Goal: Task Accomplishment & Management: Complete application form

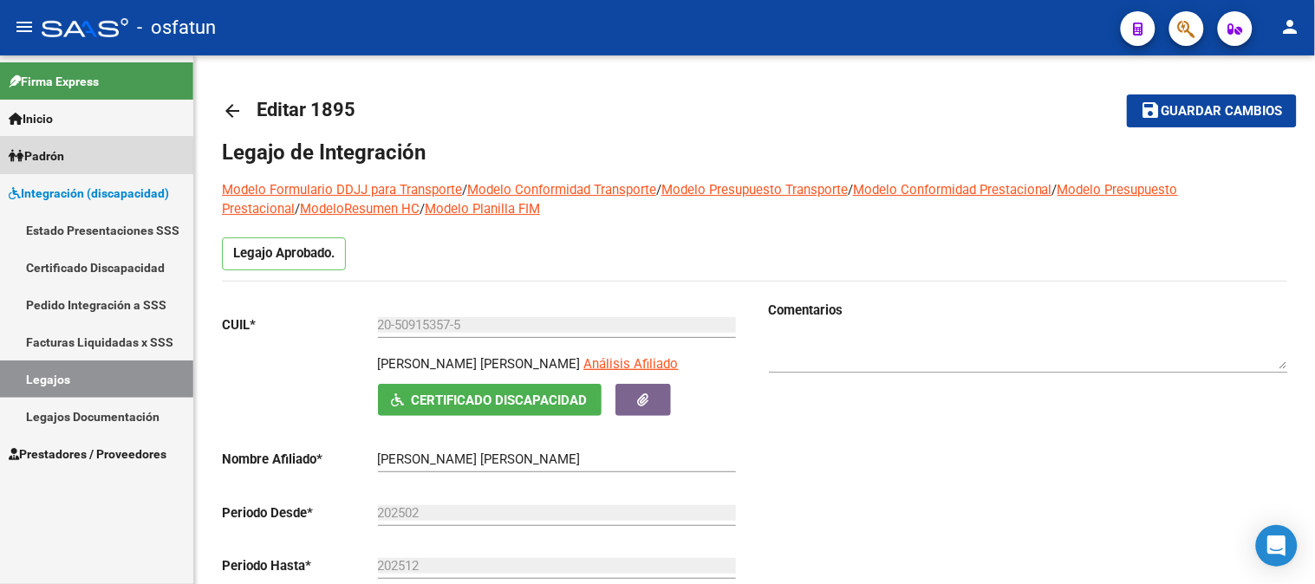
click at [73, 157] on link "Padrón" at bounding box center [96, 155] width 193 height 37
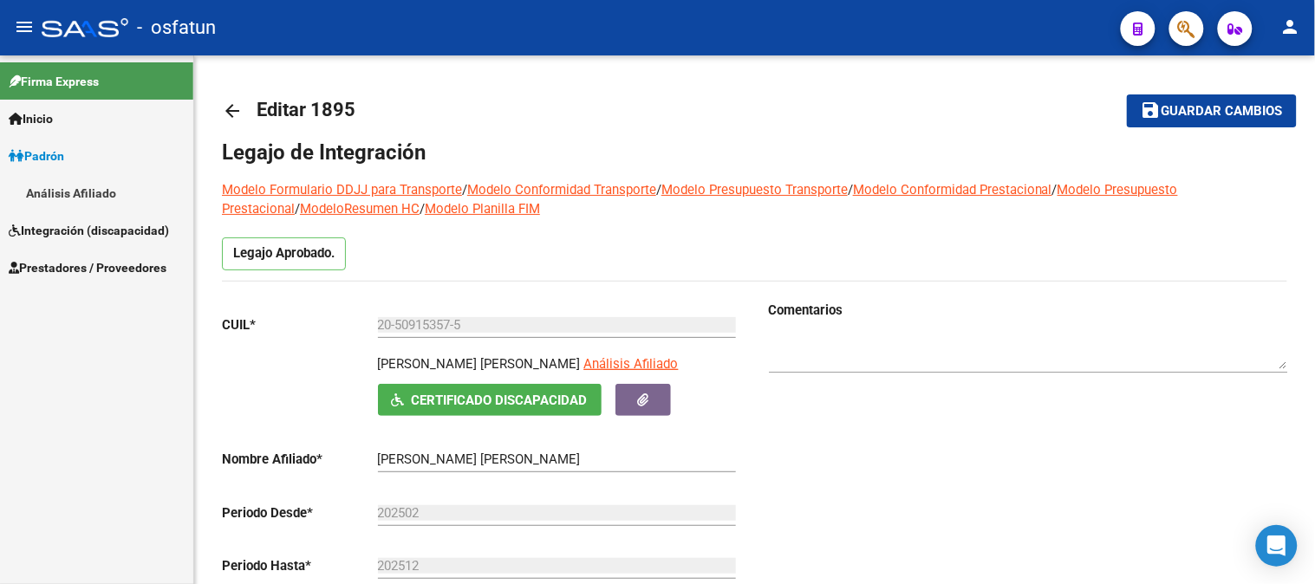
click at [87, 240] on link "Integración (discapacidad)" at bounding box center [96, 229] width 193 height 37
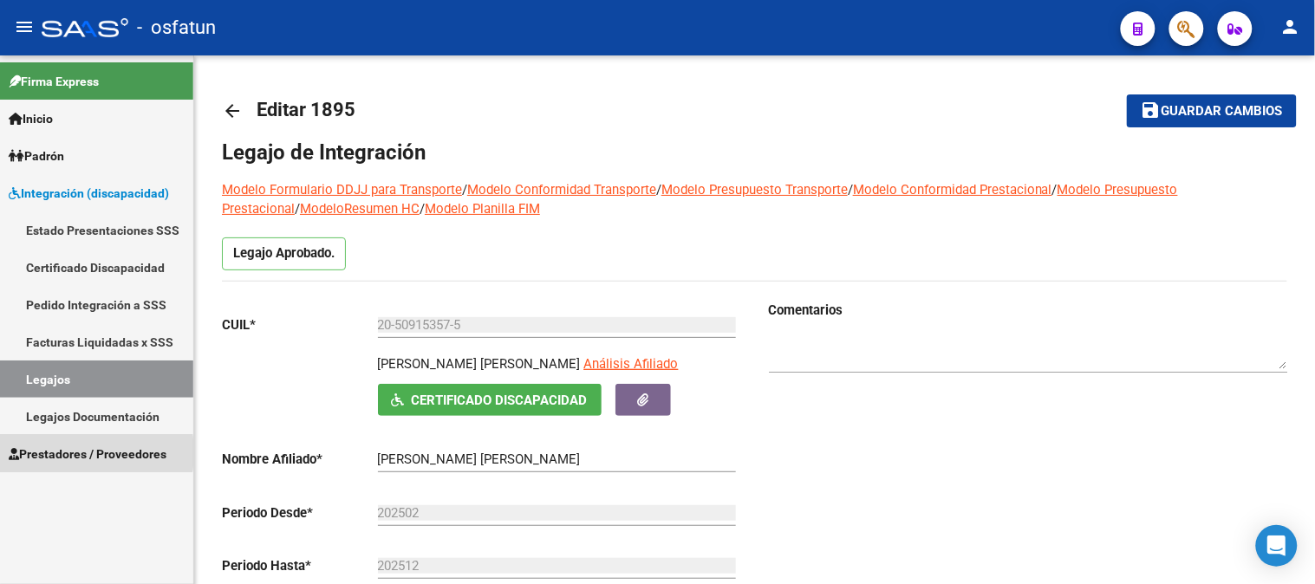
click at [52, 452] on span "Prestadores / Proveedores" at bounding box center [88, 454] width 158 height 19
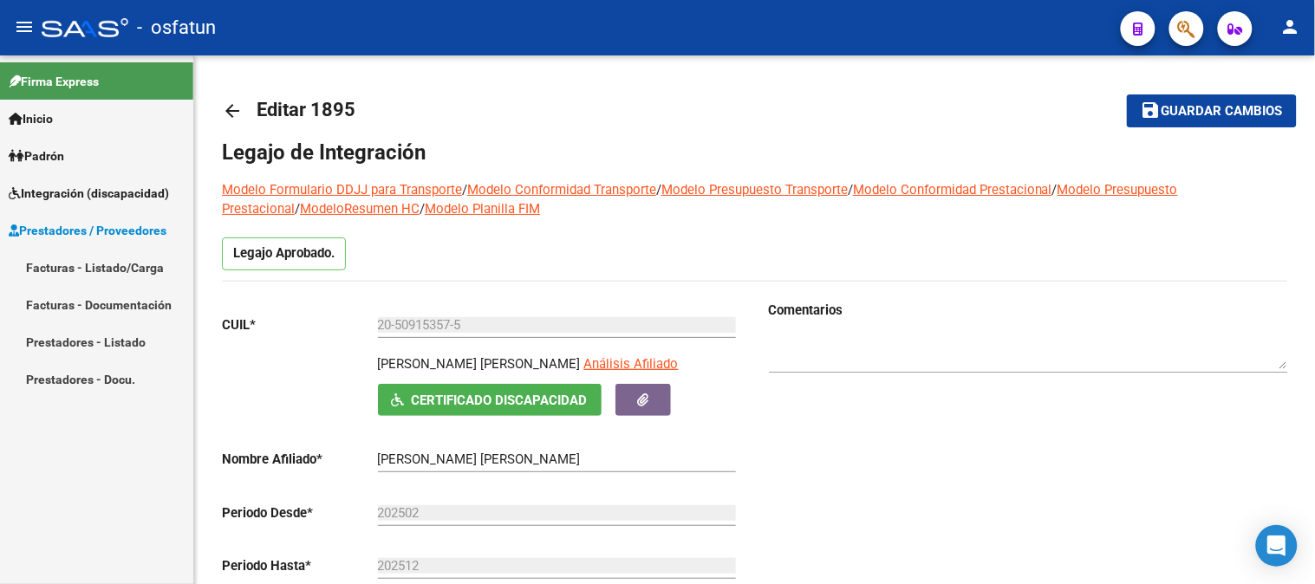
click at [62, 262] on link "Facturas - Listado/Carga" at bounding box center [96, 267] width 193 height 37
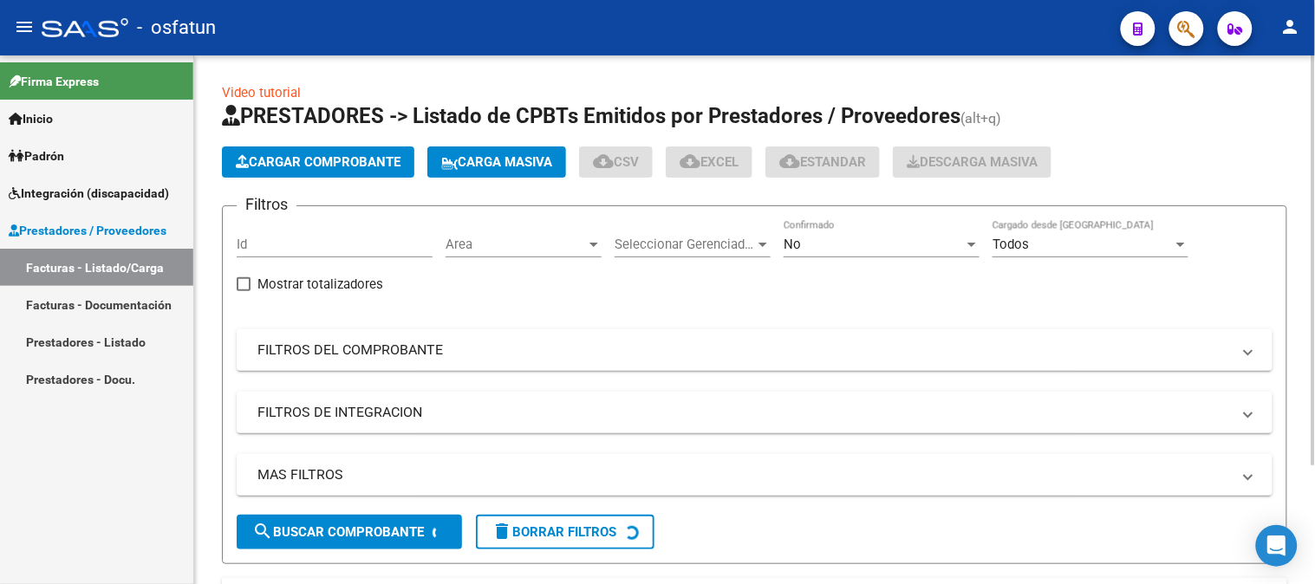
click at [341, 156] on span "Cargar Comprobante" at bounding box center [318, 162] width 165 height 16
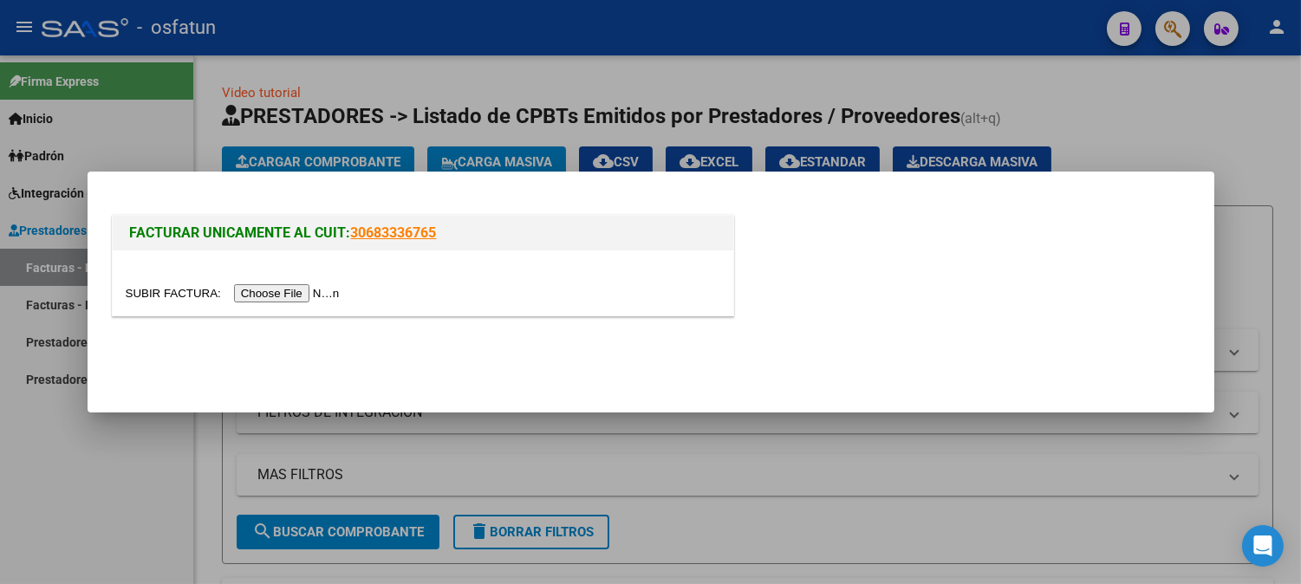
click at [321, 298] on input "file" at bounding box center [235, 293] width 219 height 18
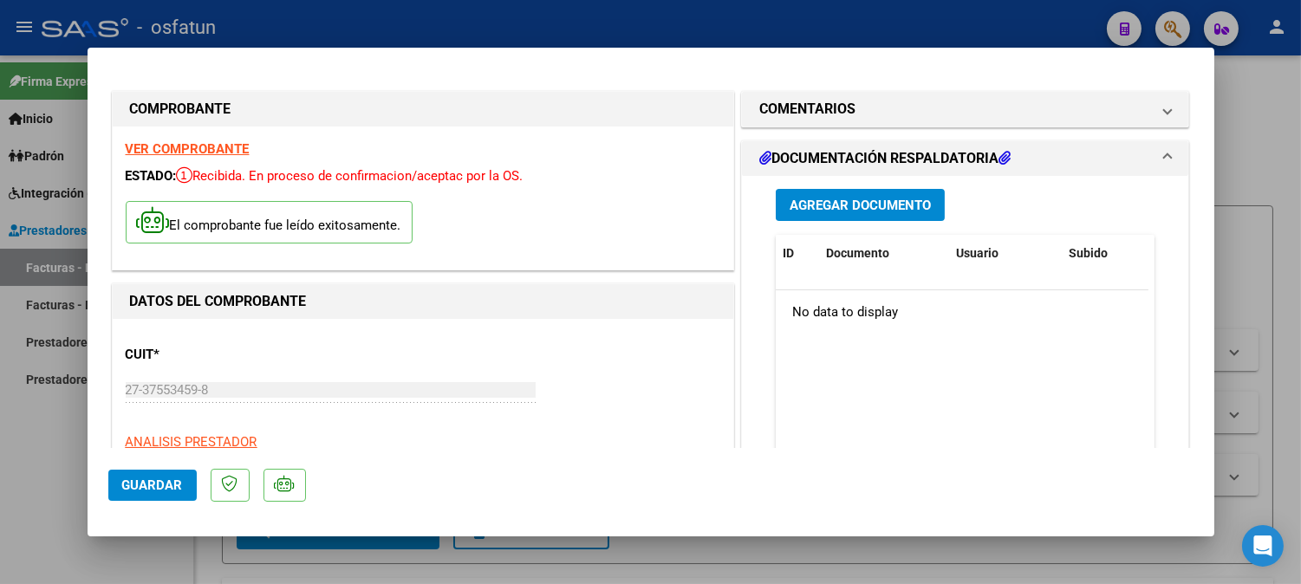
click at [844, 210] on span "Agregar Documento" at bounding box center [860, 206] width 141 height 16
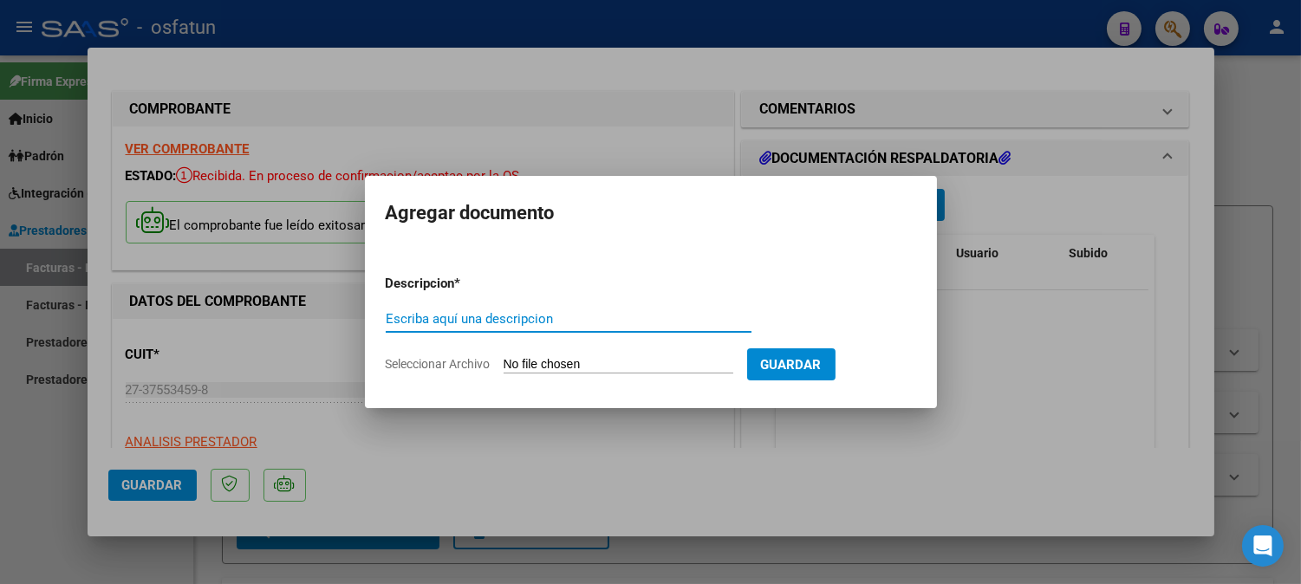
click at [919, 153] on div at bounding box center [650, 292] width 1301 height 584
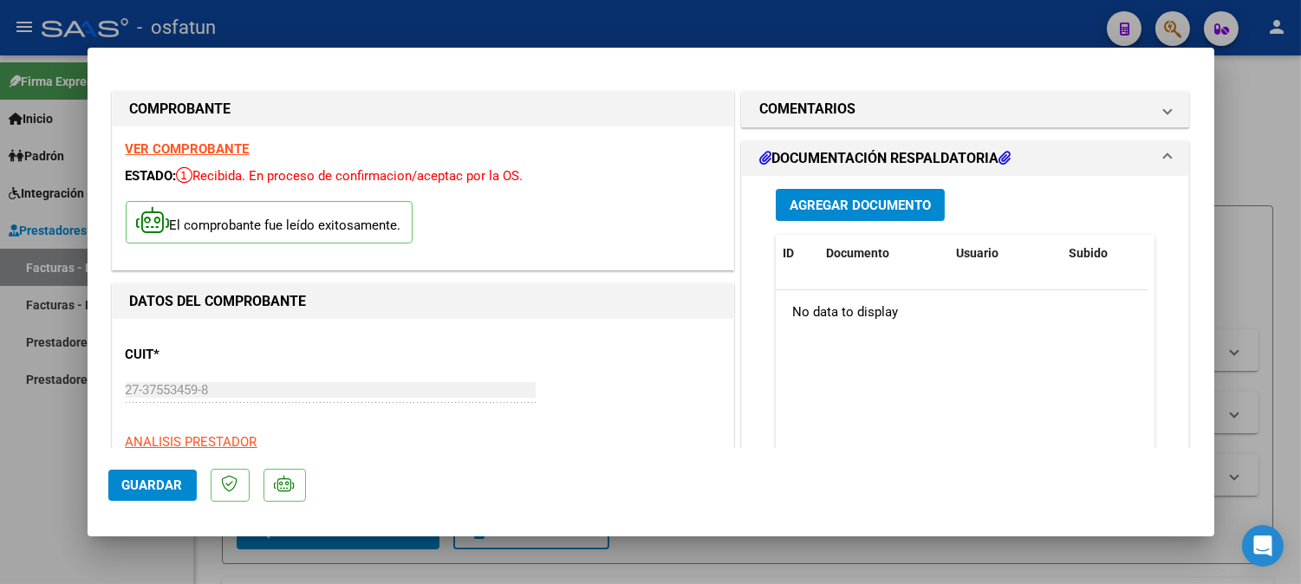
click at [903, 153] on h1 "DOCUMENTACIÓN RESPALDATORIA" at bounding box center [884, 158] width 251 height 21
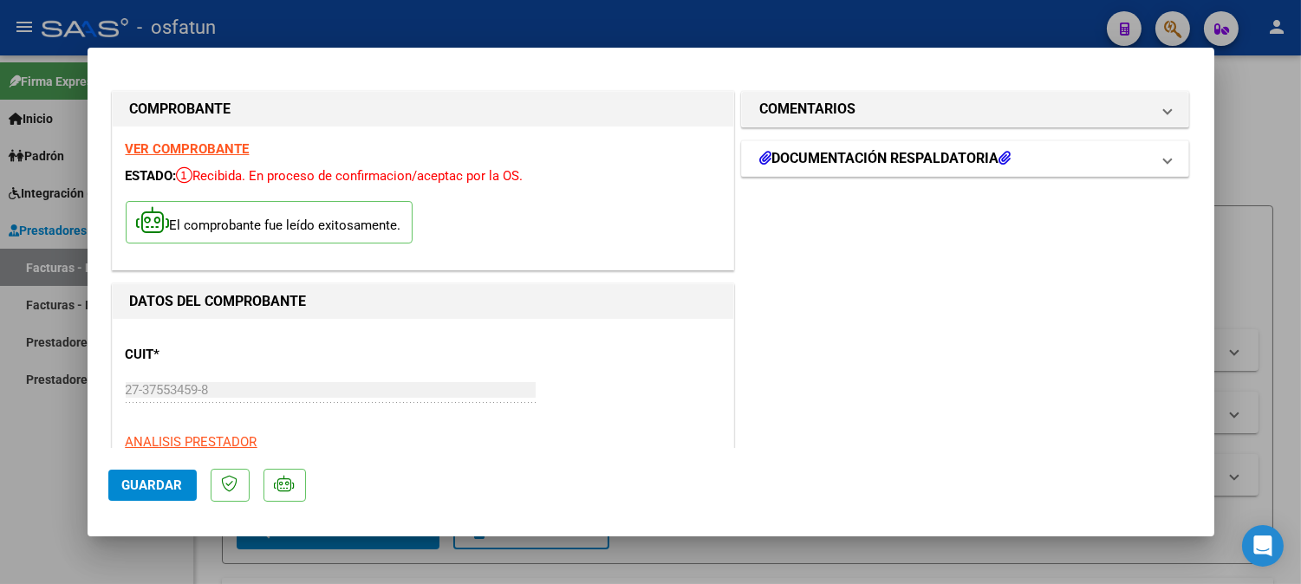
click at [886, 153] on h1 "DOCUMENTACIÓN RESPALDATORIA" at bounding box center [884, 158] width 251 height 21
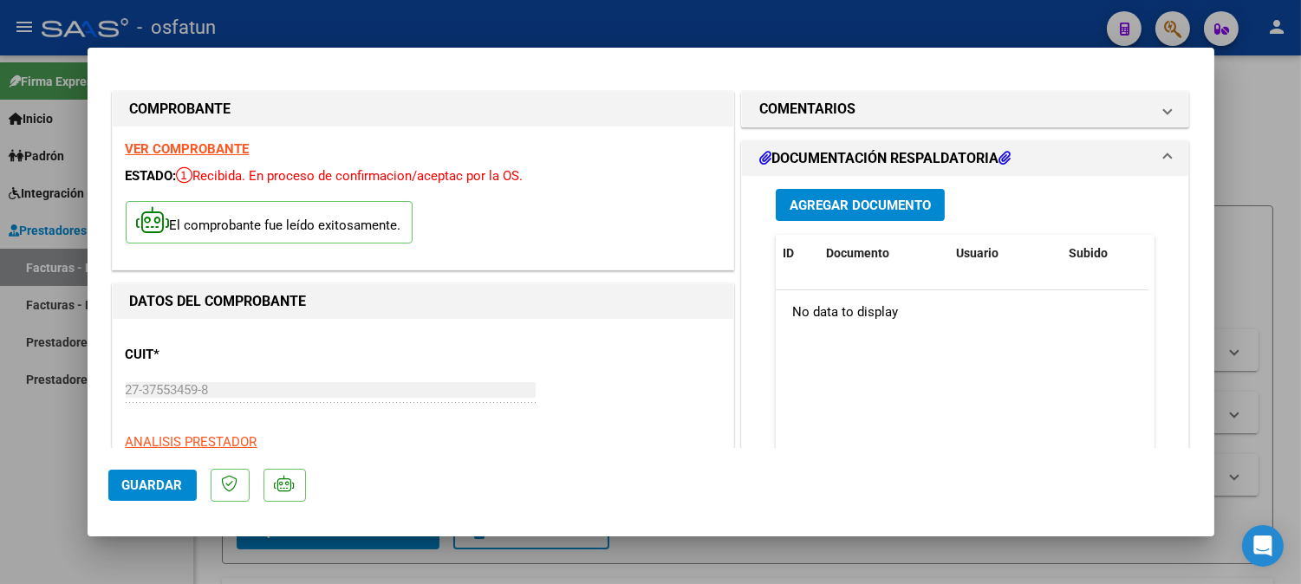
click at [855, 213] on button "Agregar Documento" at bounding box center [860, 205] width 169 height 32
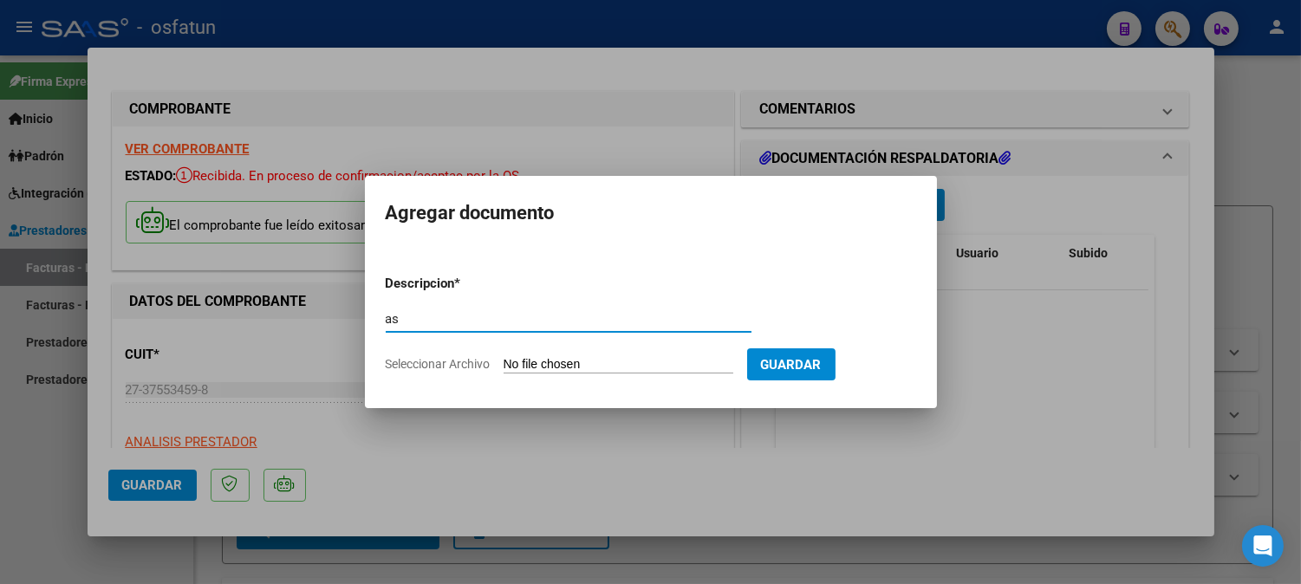
type input "a"
type input "ASISTENCIA+AUTORIZACION"
click at [651, 375] on form "Descripcion * ASISTENCIA+AUTORIZACION Escriba aquí una descripcion Seleccionar …" at bounding box center [651, 324] width 530 height 127
click at [651, 368] on input "Seleccionar Archivo" at bounding box center [619, 365] width 230 height 16
type input "C:\fakepath\ASIST PSICOLO.pdf"
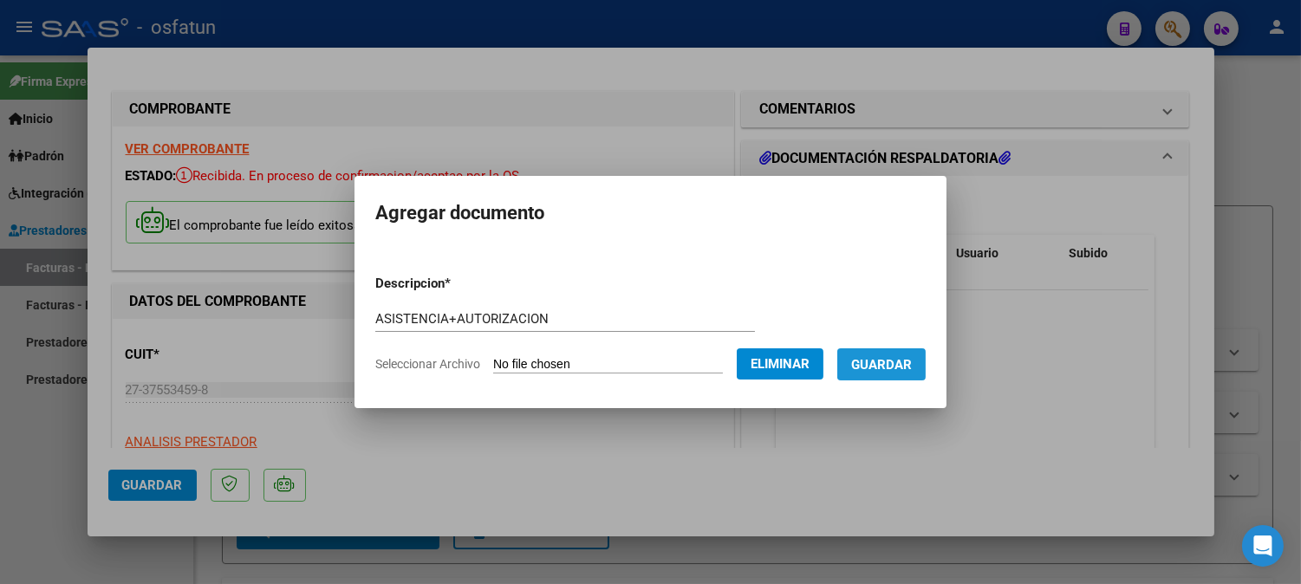
click at [900, 369] on span "Guardar" at bounding box center [881, 365] width 61 height 16
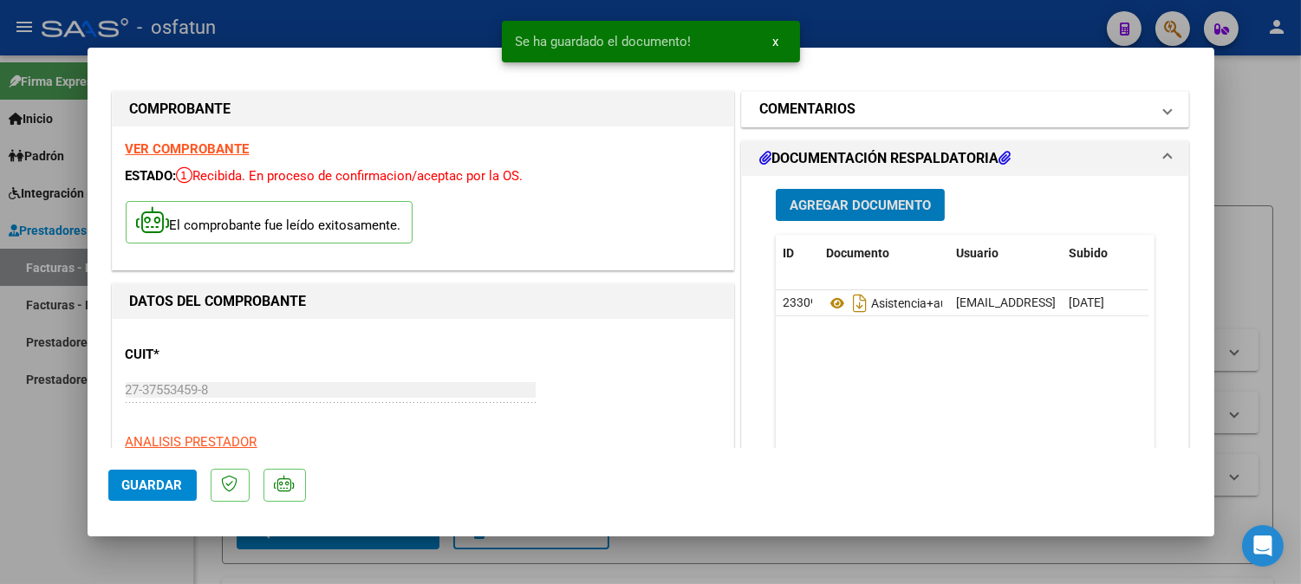
click at [784, 101] on h1 "COMENTARIOS" at bounding box center [807, 109] width 96 height 21
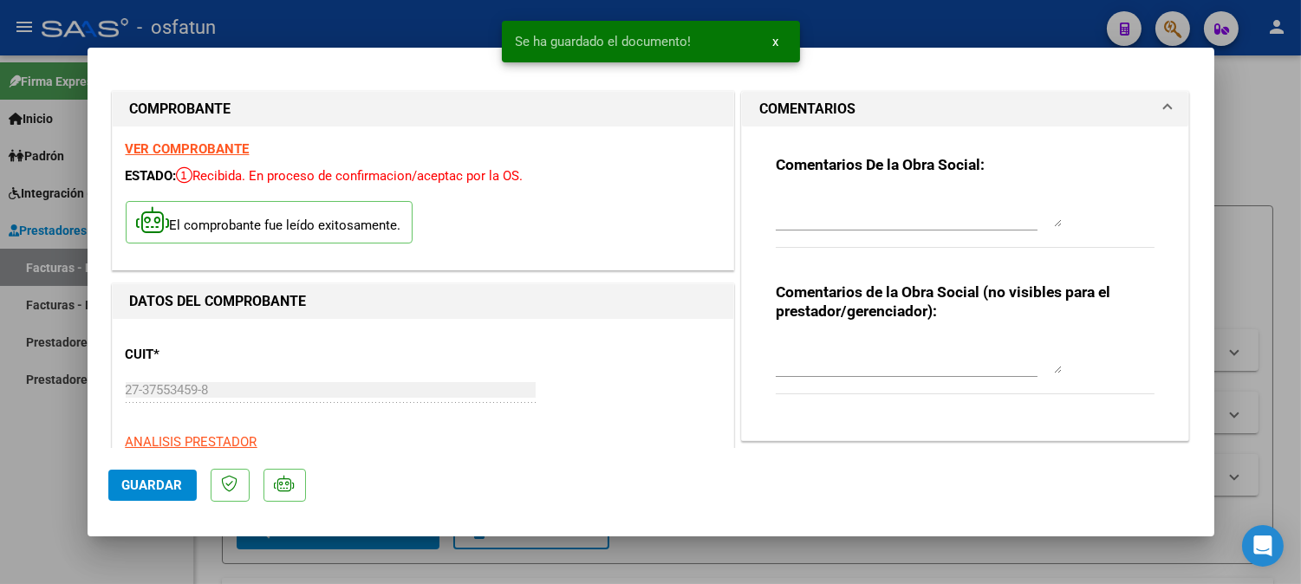
click at [867, 365] on textarea at bounding box center [919, 356] width 286 height 35
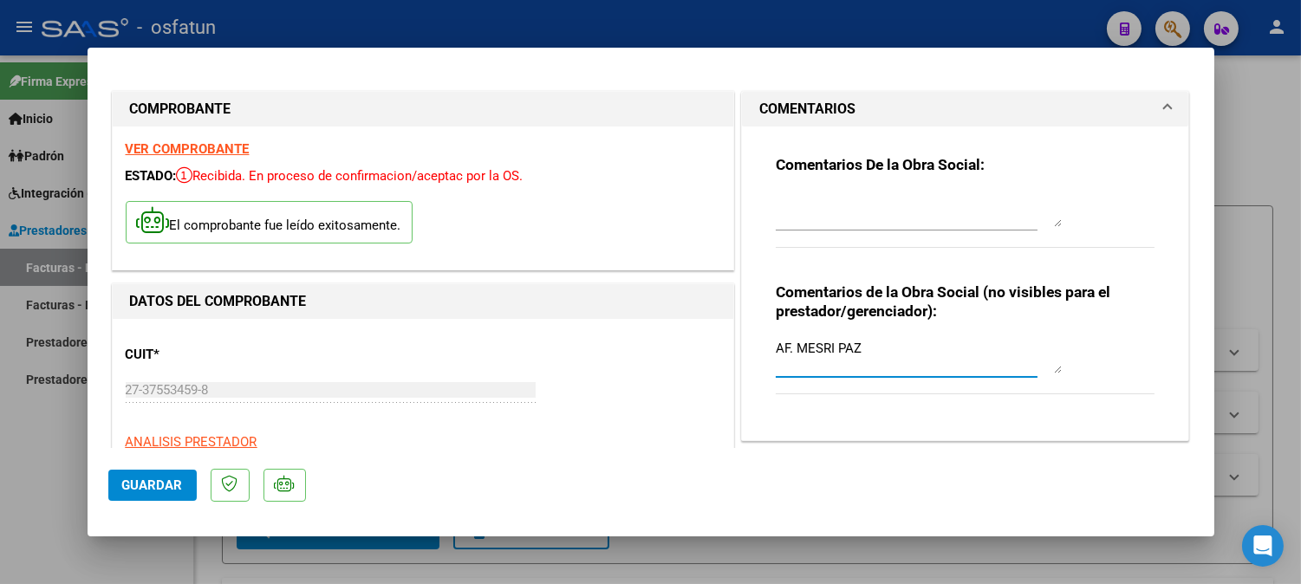
type textarea "AF. MESRI PAZ"
click at [167, 490] on span "Guardar" at bounding box center [152, 486] width 61 height 16
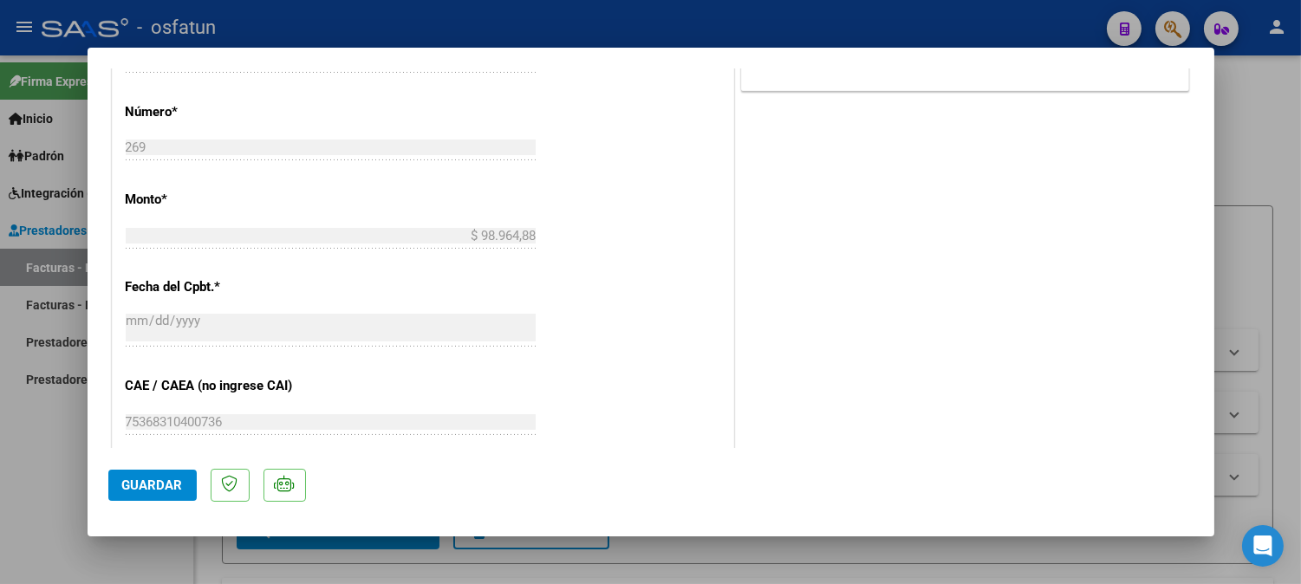
scroll to position [963, 0]
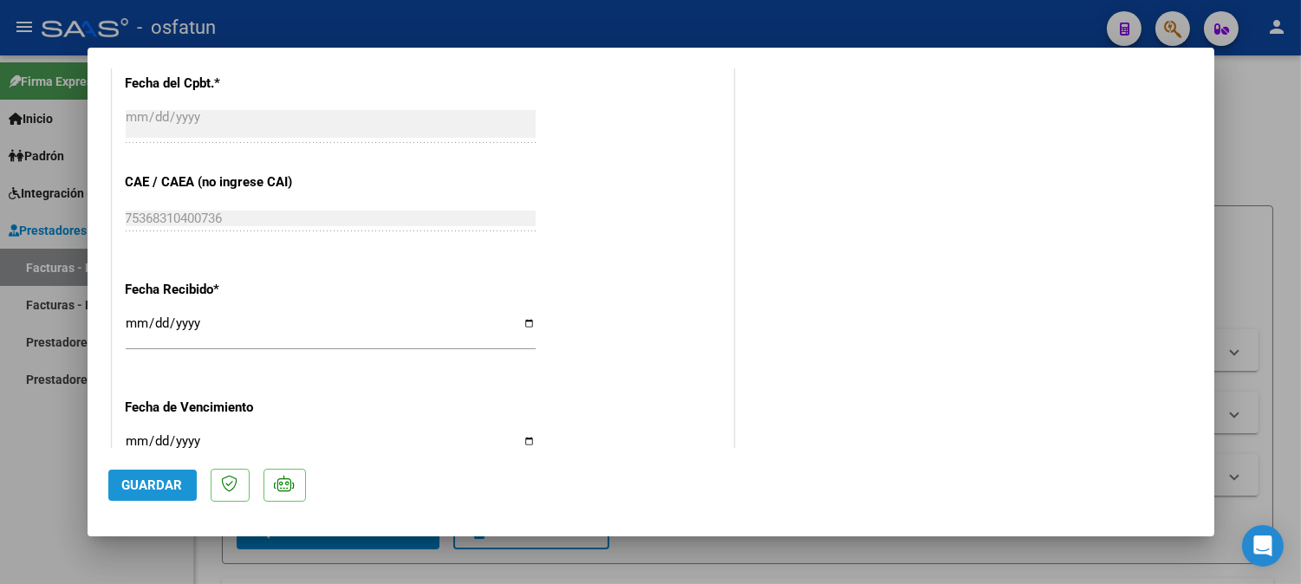
click at [157, 472] on button "Guardar" at bounding box center [152, 485] width 88 height 31
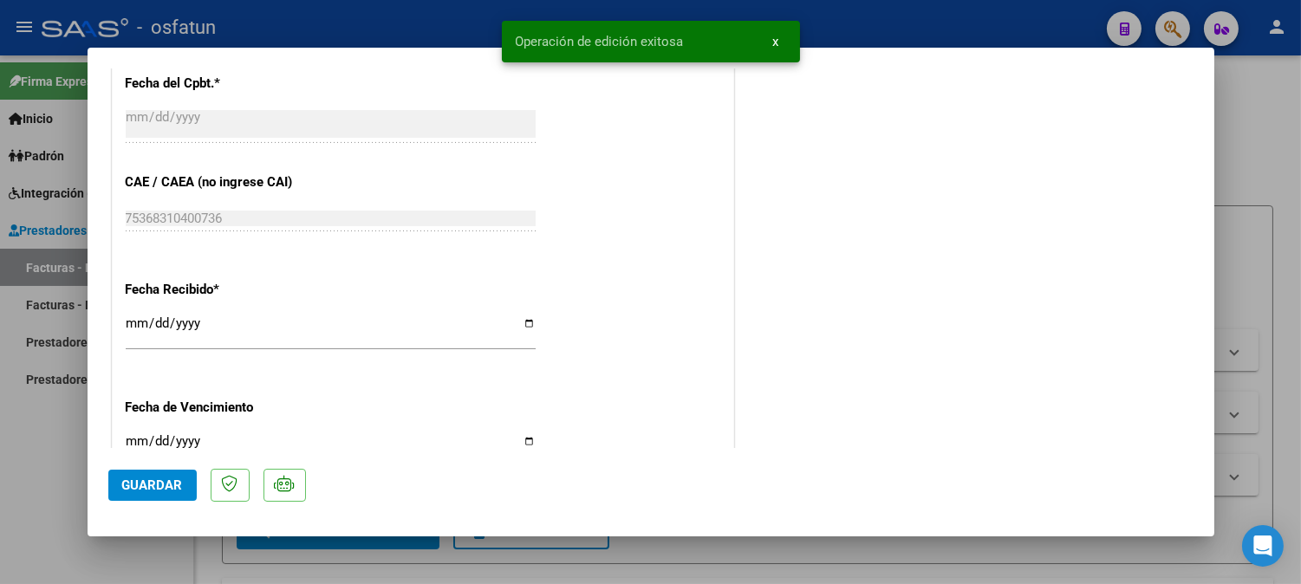
click at [1275, 104] on div at bounding box center [650, 292] width 1301 height 584
type input "$ 0,00"
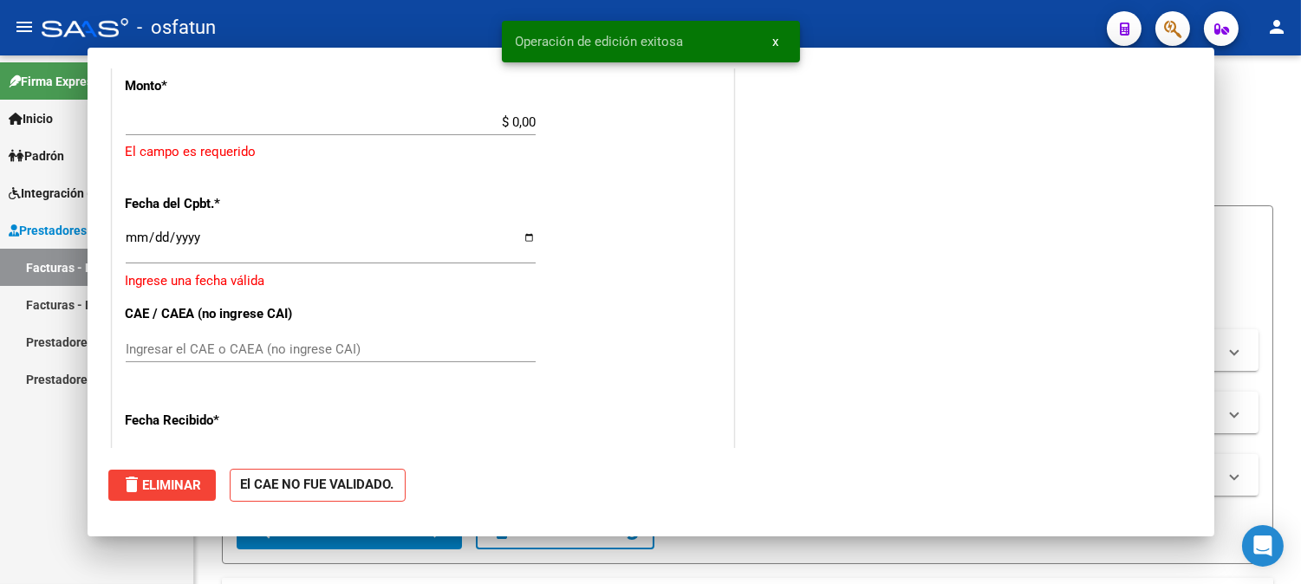
scroll to position [1096, 0]
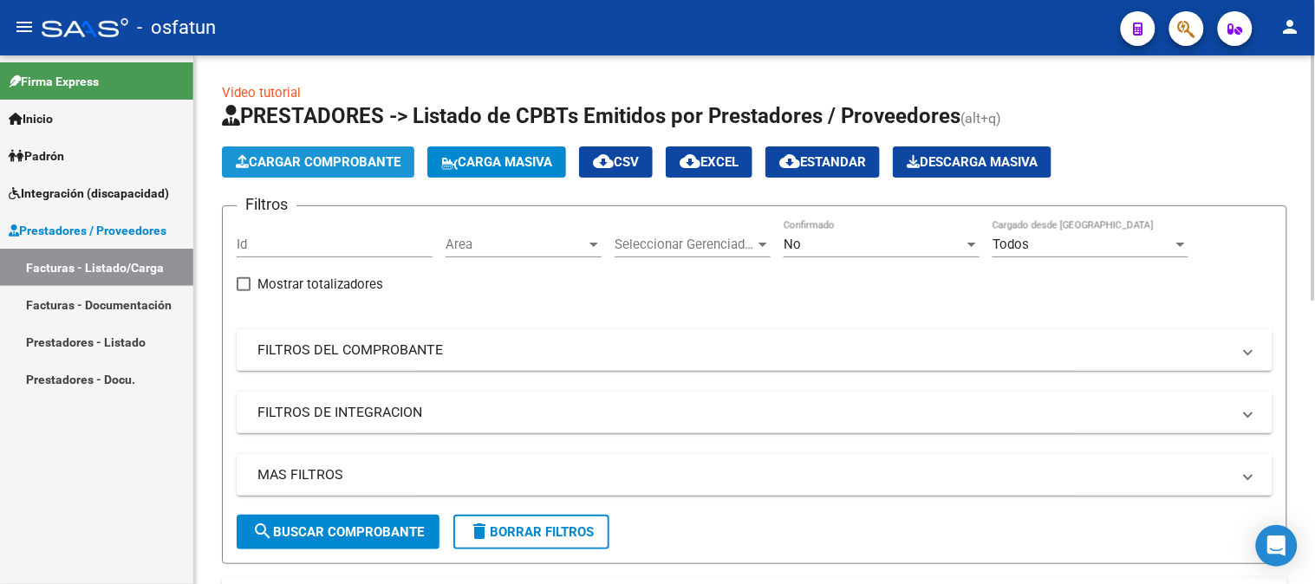
click at [333, 171] on button "Cargar Comprobante" at bounding box center [318, 161] width 192 height 31
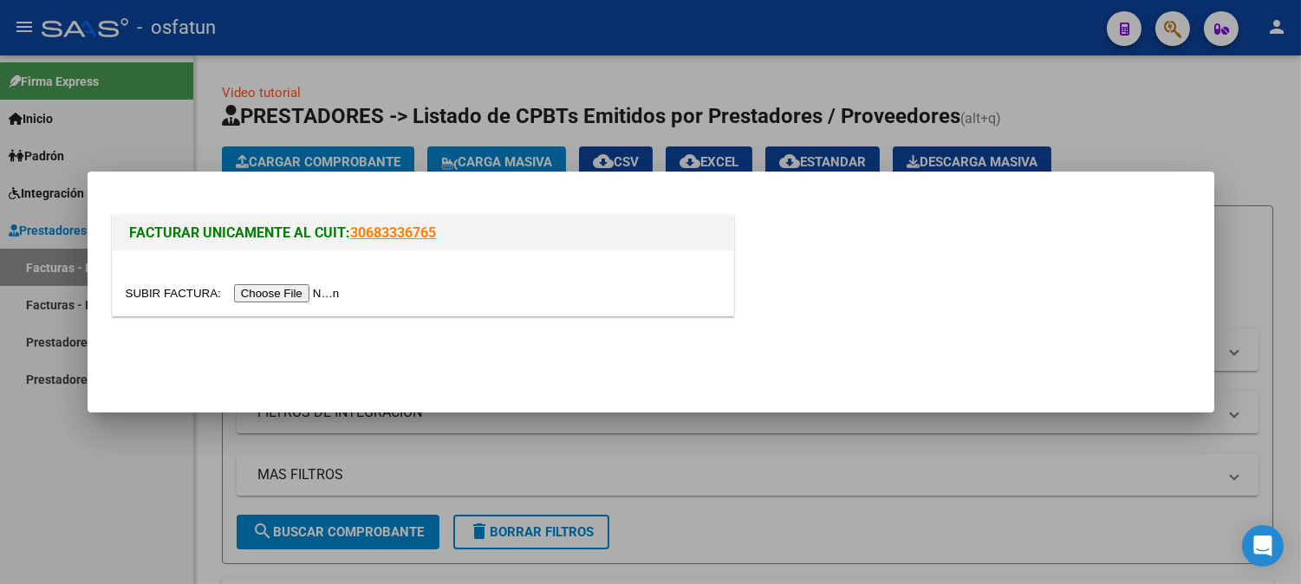
click at [324, 290] on input "file" at bounding box center [235, 293] width 219 height 18
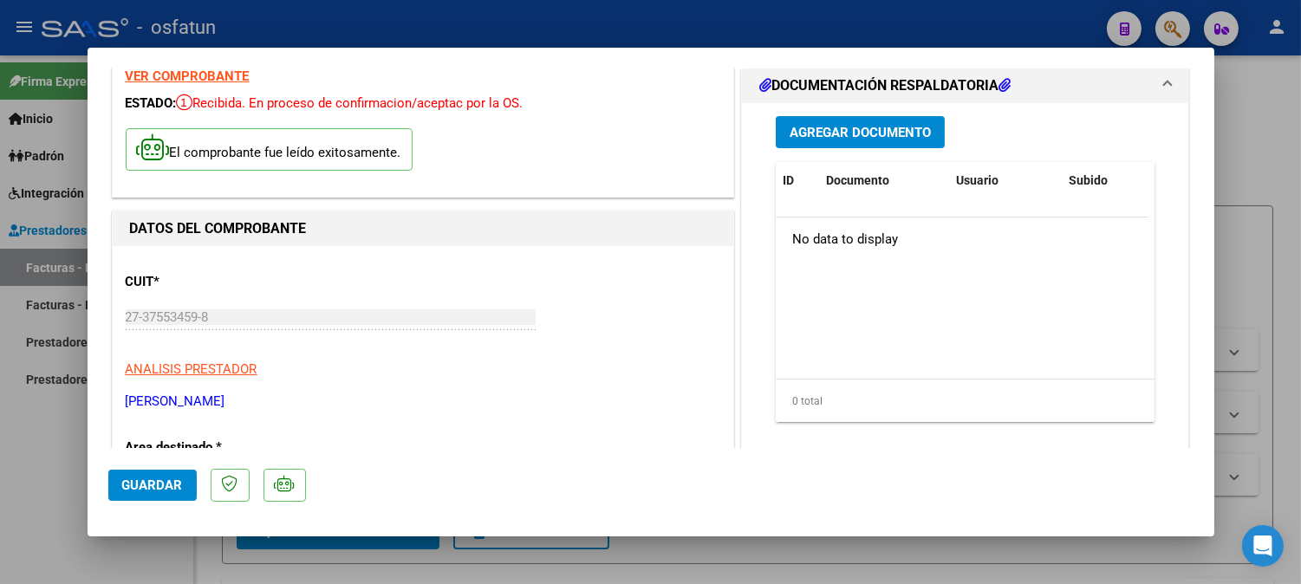
scroll to position [192, 0]
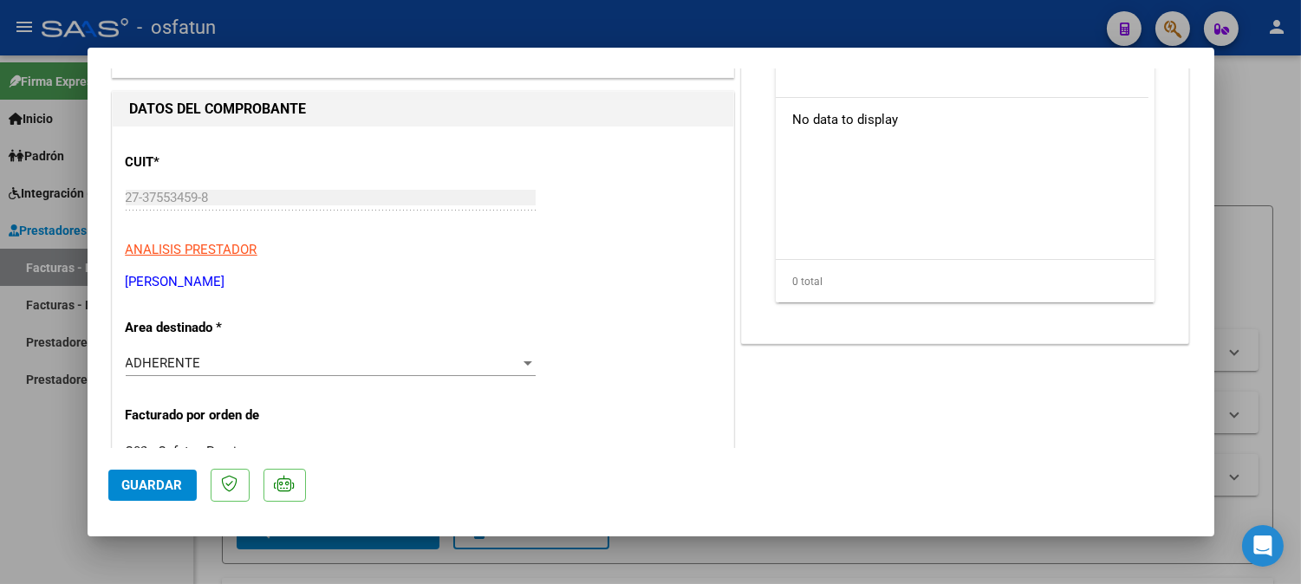
click at [264, 377] on div "ADHERENTE Seleccionar Area" at bounding box center [331, 371] width 410 height 42
click at [269, 368] on div "ADHERENTE" at bounding box center [323, 363] width 394 height 16
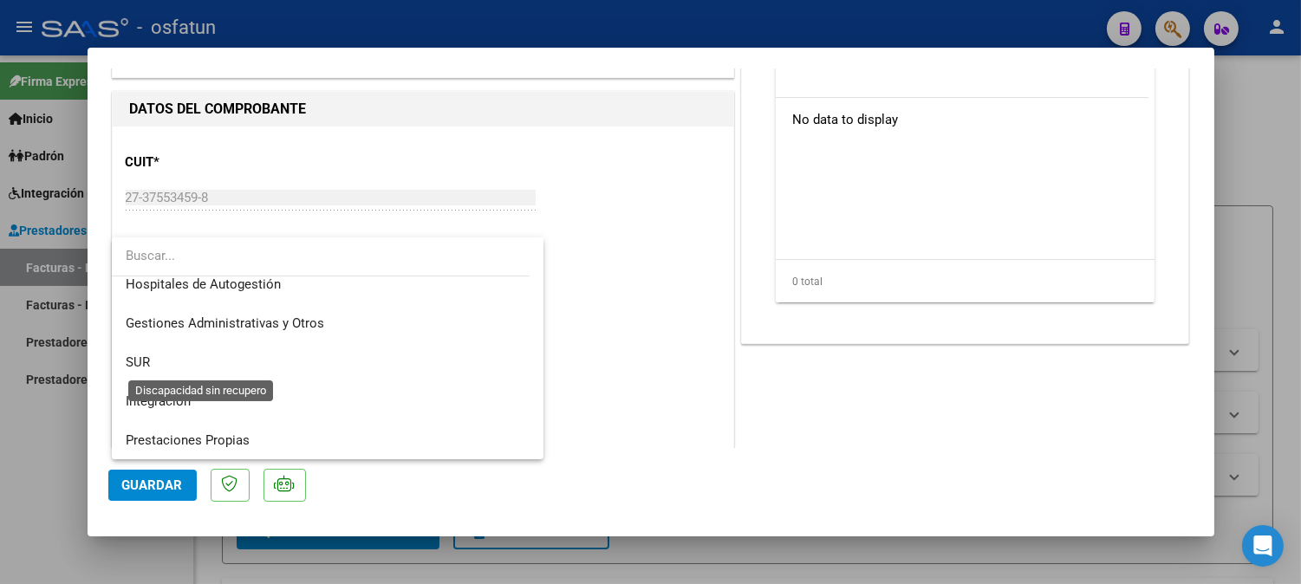
scroll to position [0, 0]
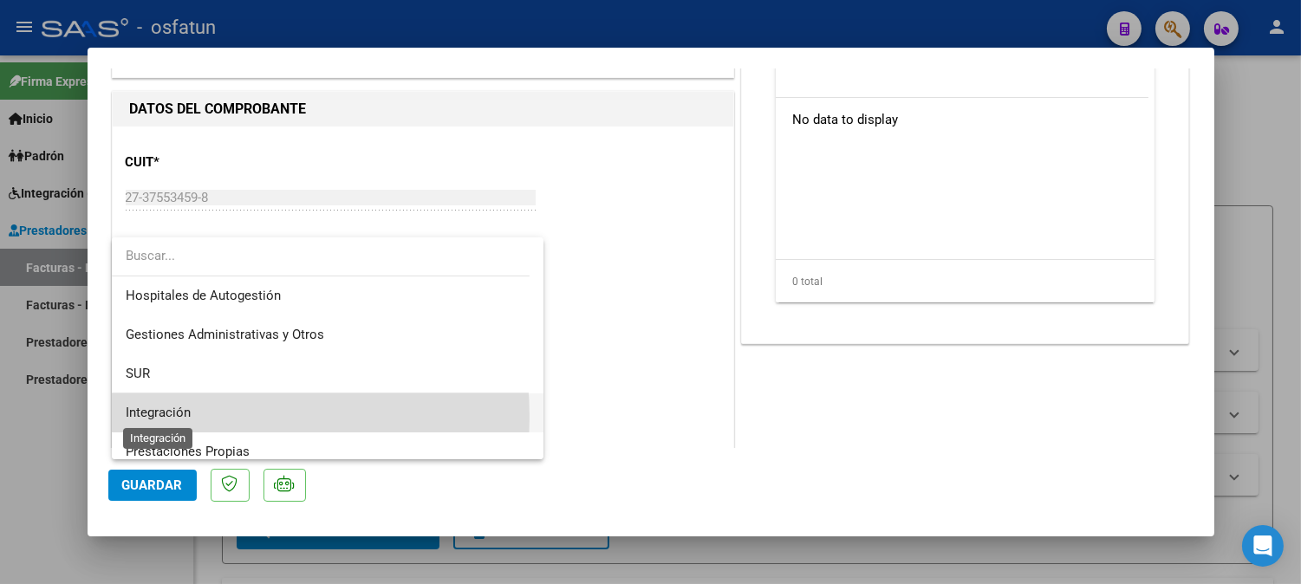
click at [172, 417] on span "Integración" at bounding box center [158, 413] width 65 height 16
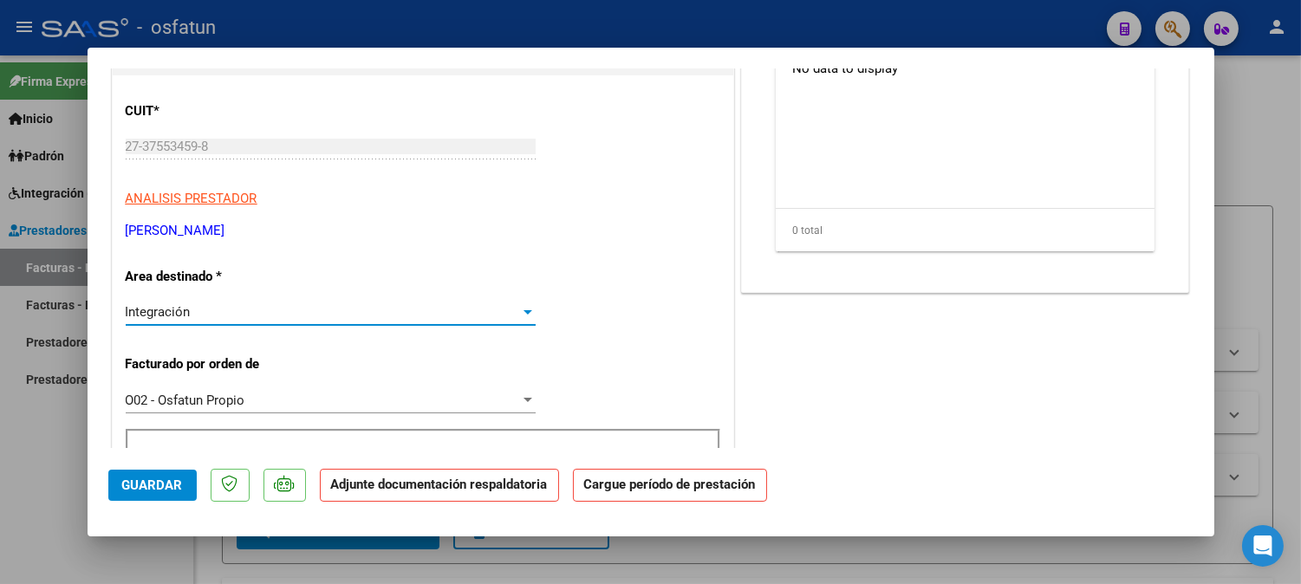
scroll to position [385, 0]
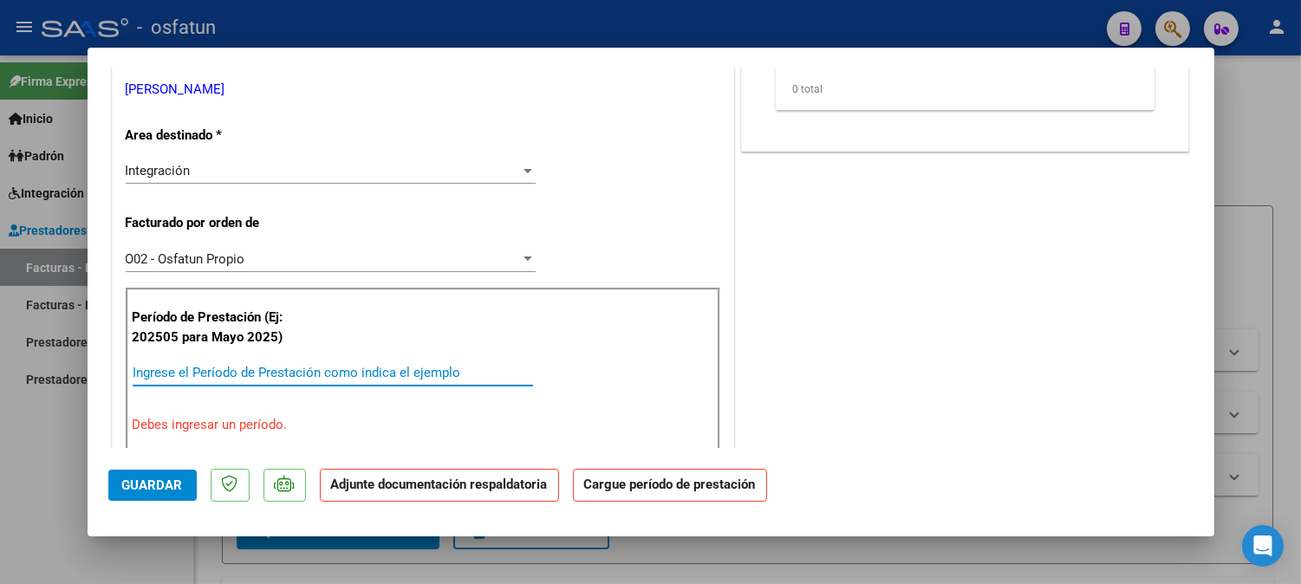
click at [303, 368] on input "Ingrese el Período de Prestación como indica el ejemplo" at bounding box center [333, 373] width 400 height 16
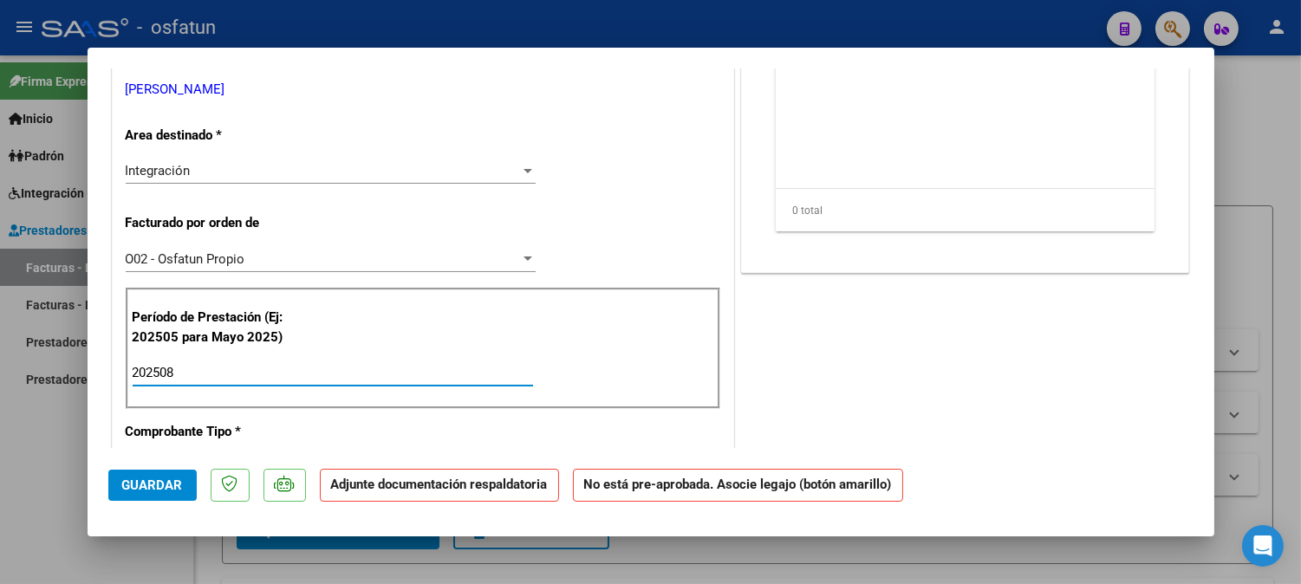
type input "202508"
click at [149, 477] on button "Guardar" at bounding box center [152, 485] width 88 height 31
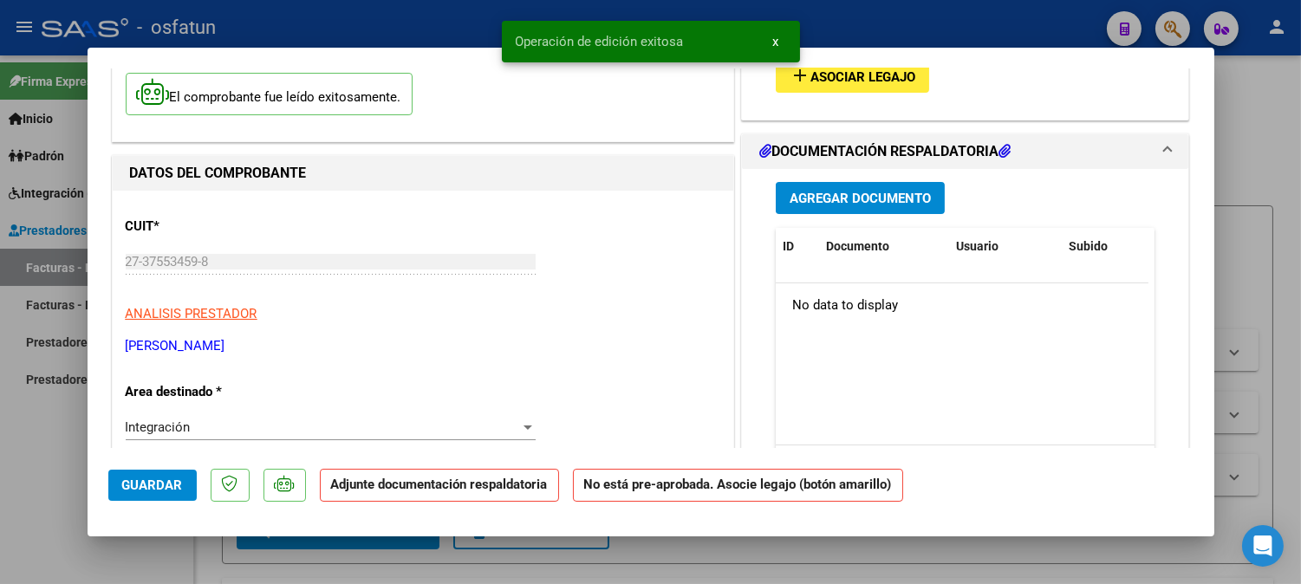
scroll to position [96, 0]
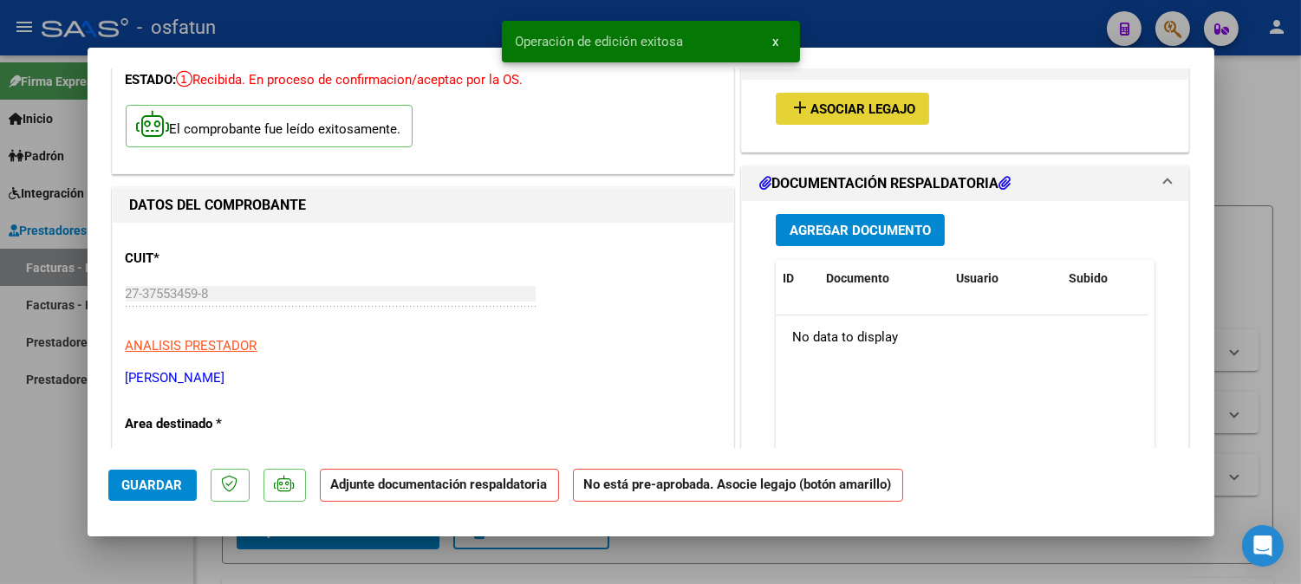
click at [873, 97] on button "add Asociar Legajo" at bounding box center [852, 109] width 153 height 32
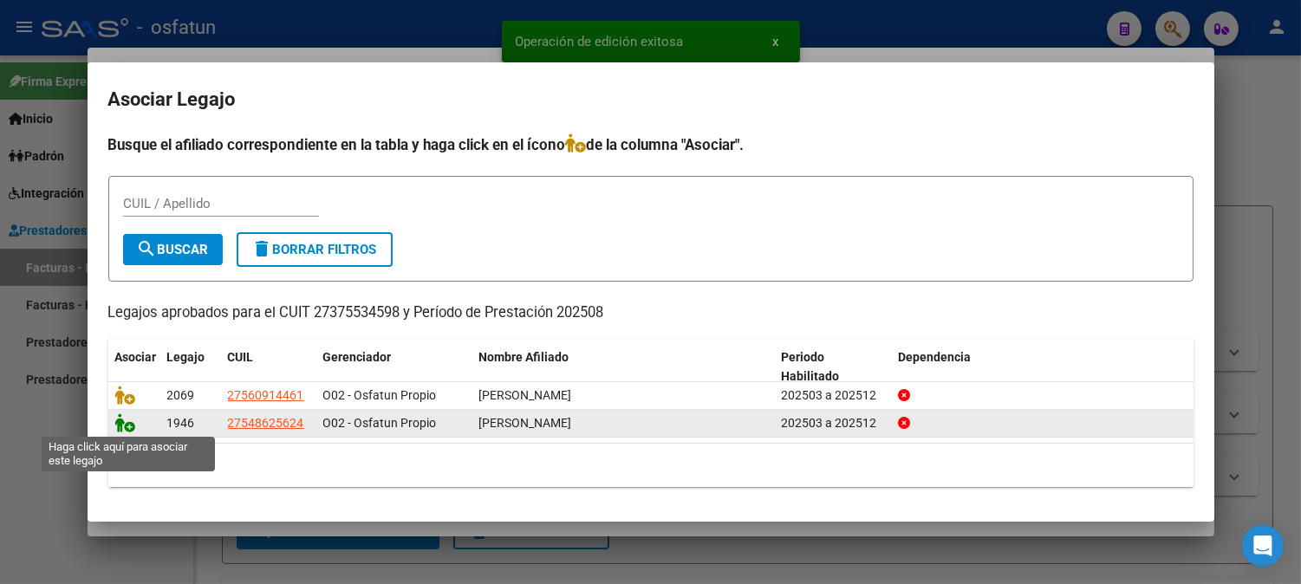
click at [133, 420] on icon at bounding box center [125, 422] width 21 height 19
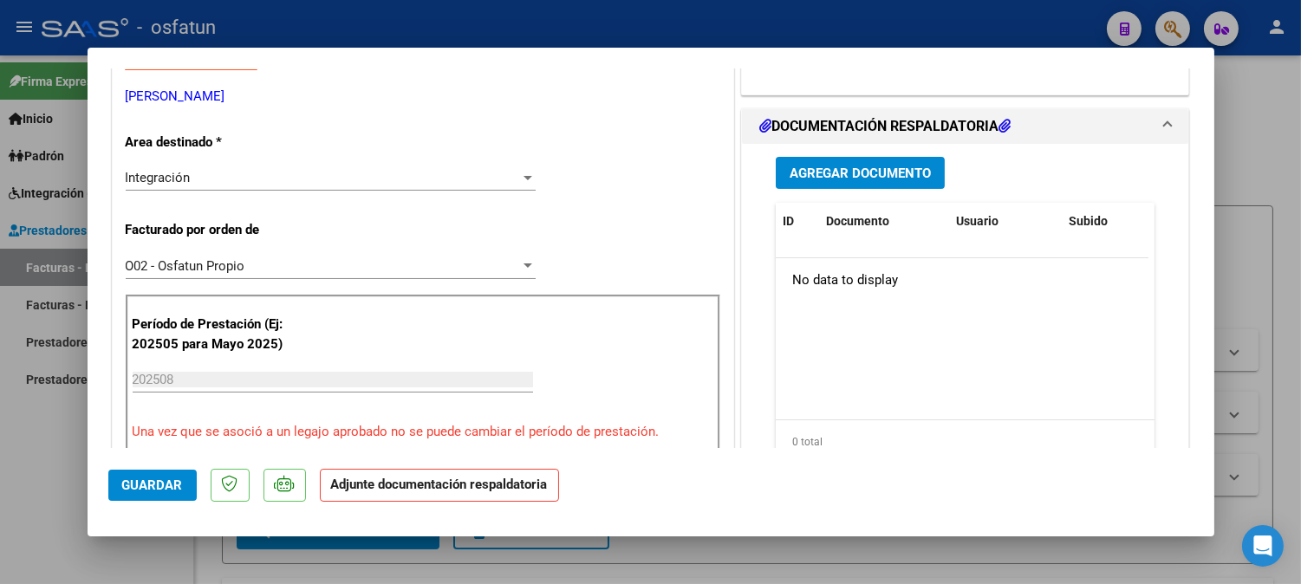
scroll to position [385, 0]
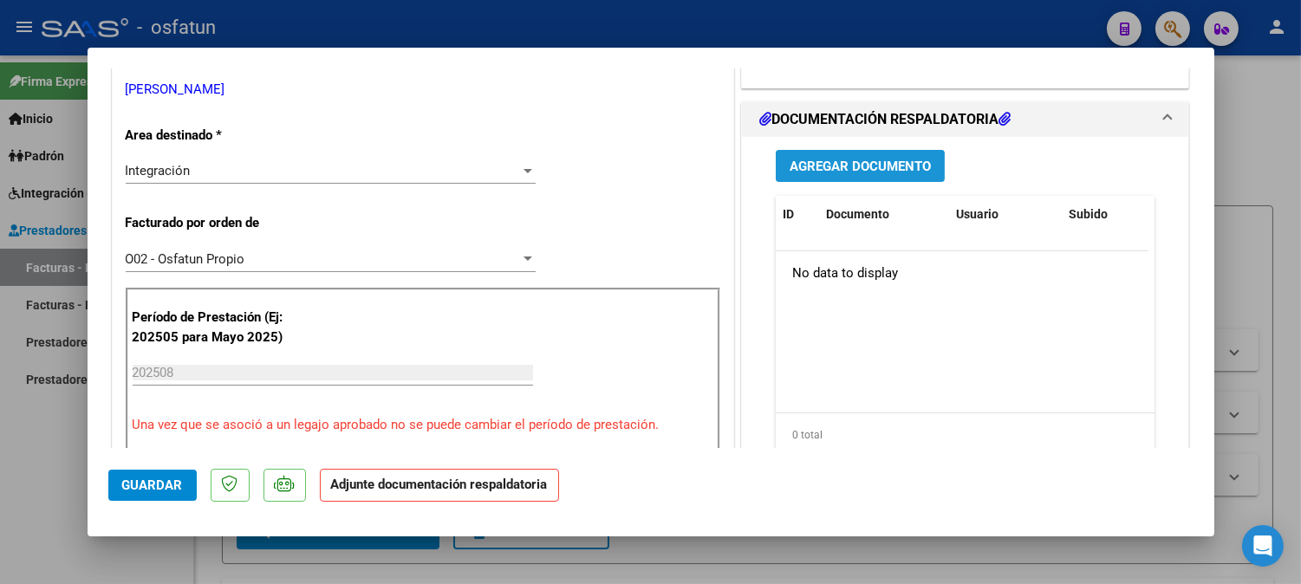
click at [859, 152] on button "Agregar Documento" at bounding box center [860, 166] width 169 height 32
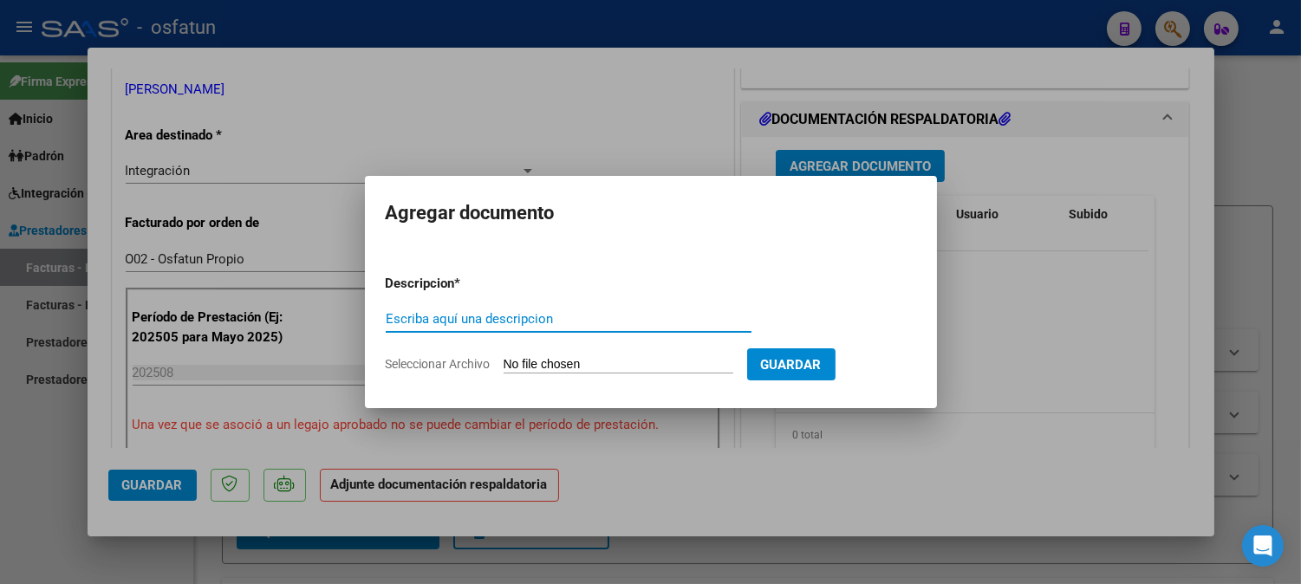
type input "Z"
type input "ASISTENCIA+AUTORIZACION"
click at [668, 368] on input "Seleccionar Archivo" at bounding box center [619, 365] width 230 height 16
type input "C:\fakepath\ASIST PSICOLO.pdf"
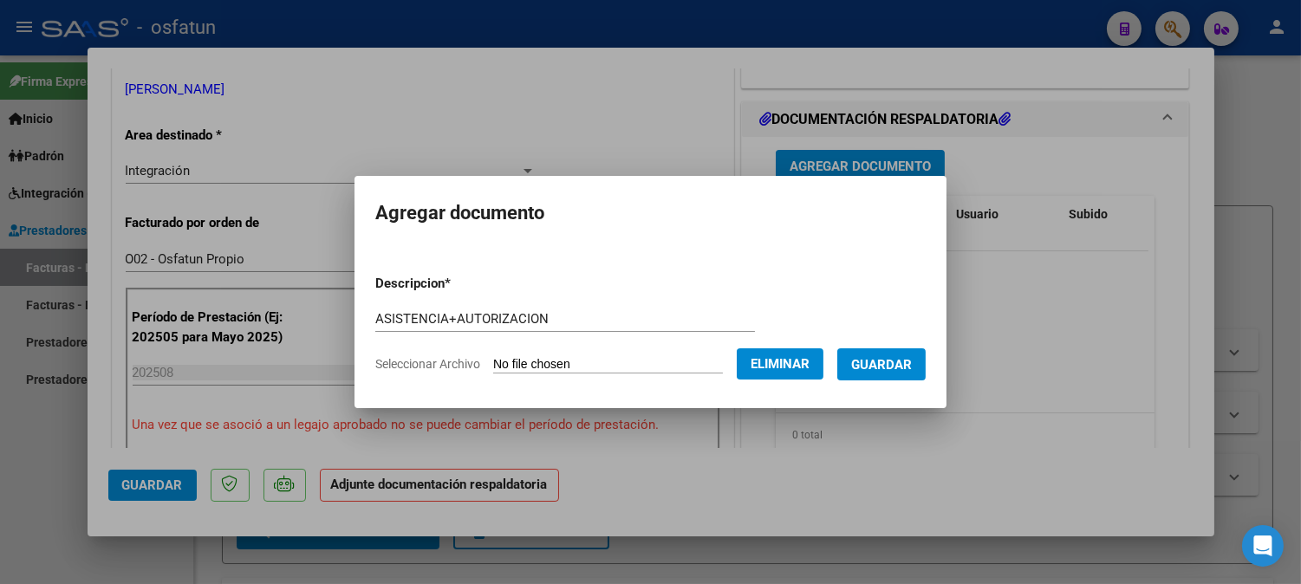
click at [907, 345] on form "Descripcion * ASISTENCIA+AUTORIZACION Escriba aquí una descripcion Seleccionar …" at bounding box center [650, 324] width 550 height 127
click at [896, 375] on button "Guardar" at bounding box center [881, 364] width 88 height 32
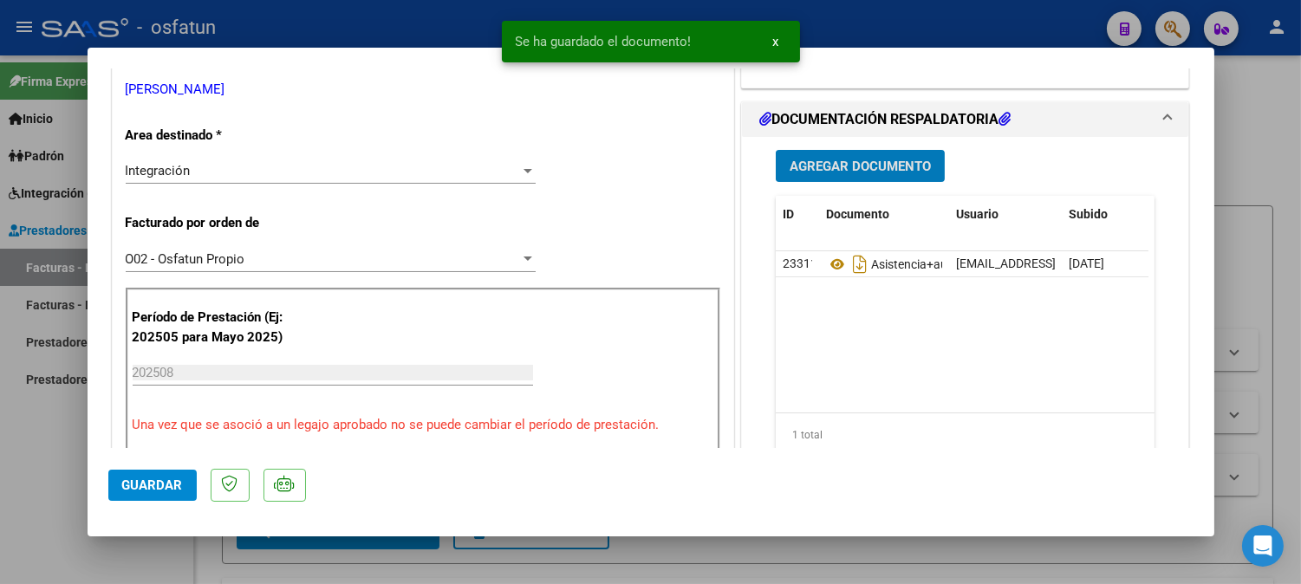
click at [174, 483] on span "Guardar" at bounding box center [152, 486] width 61 height 16
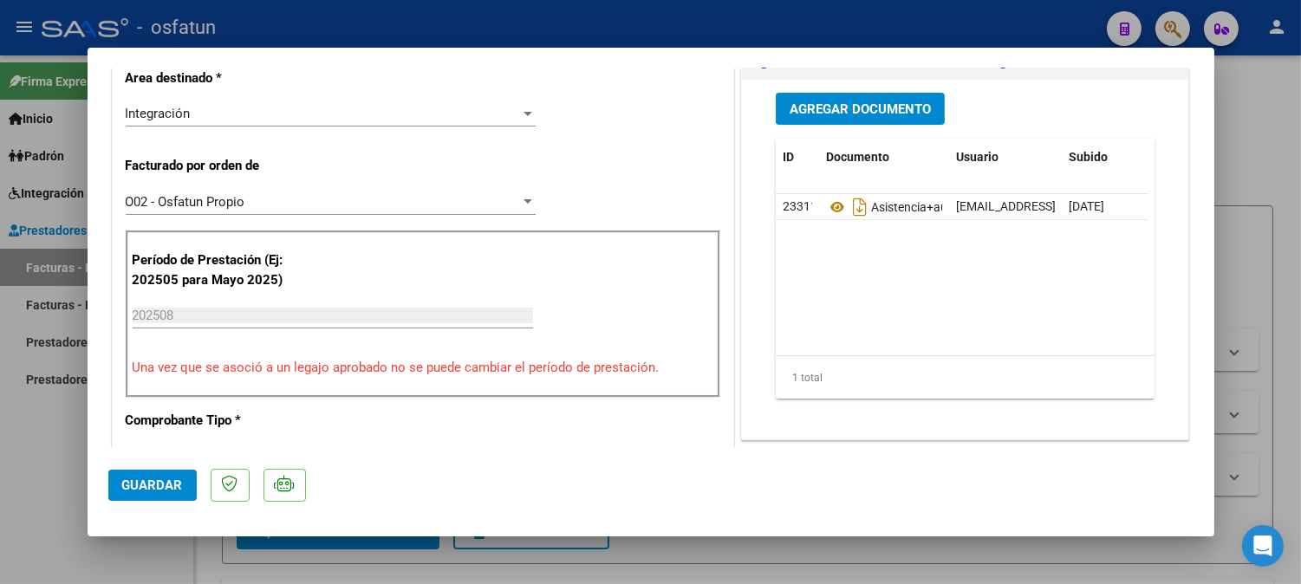
scroll to position [577, 0]
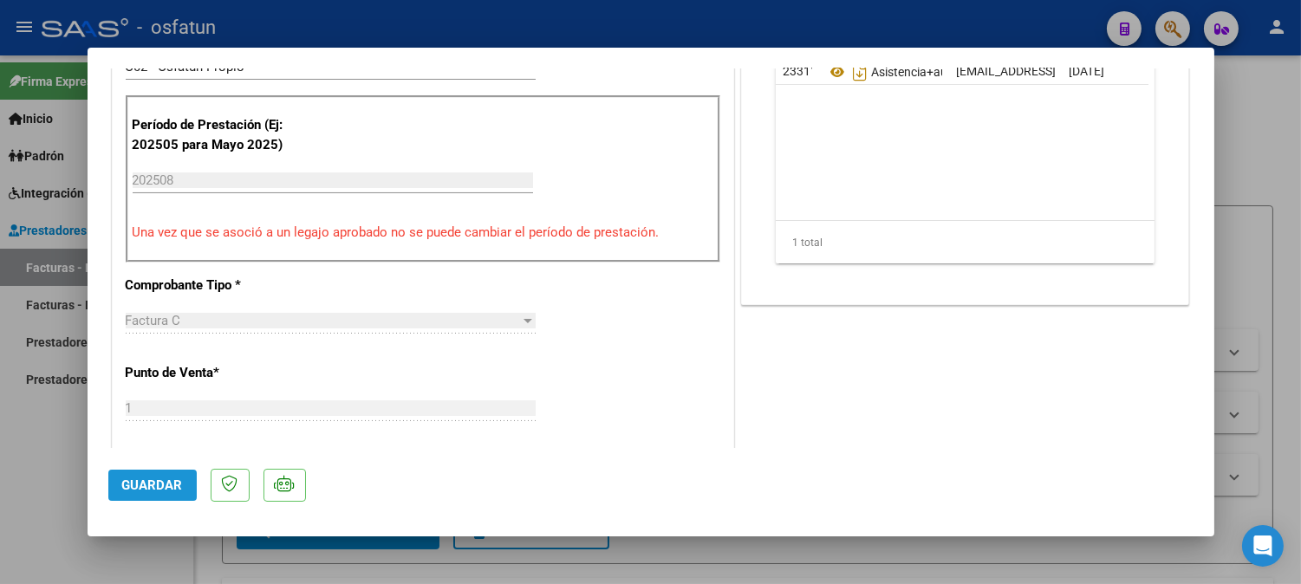
click at [180, 490] on span "Guardar" at bounding box center [152, 486] width 61 height 16
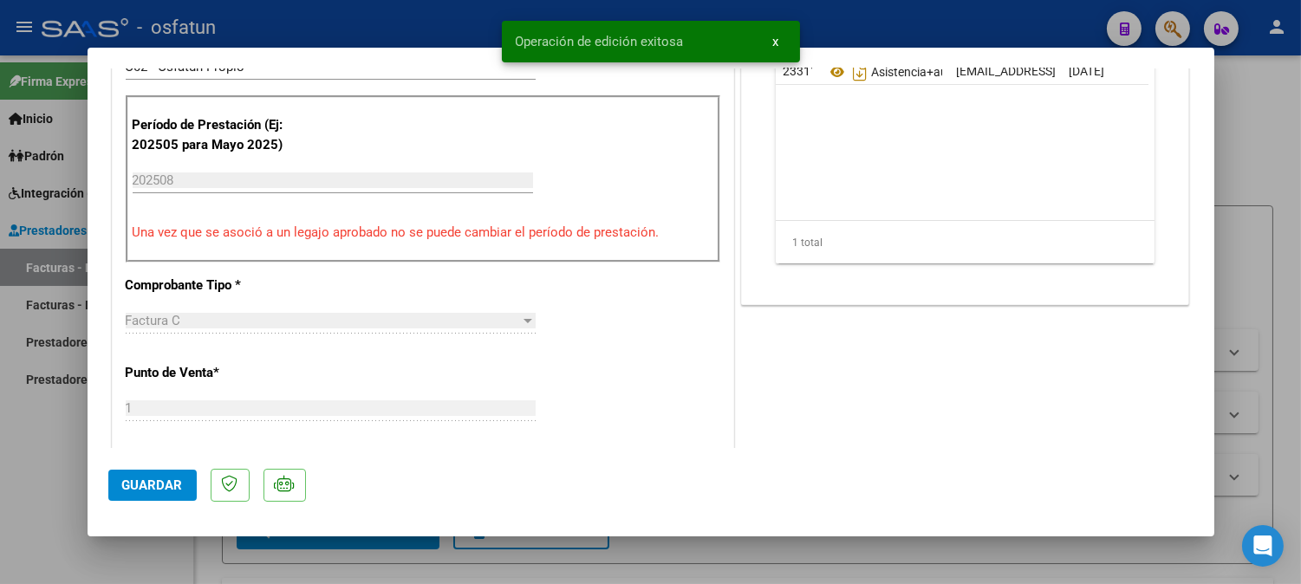
click at [1259, 132] on div at bounding box center [650, 292] width 1301 height 584
type input "$ 0,00"
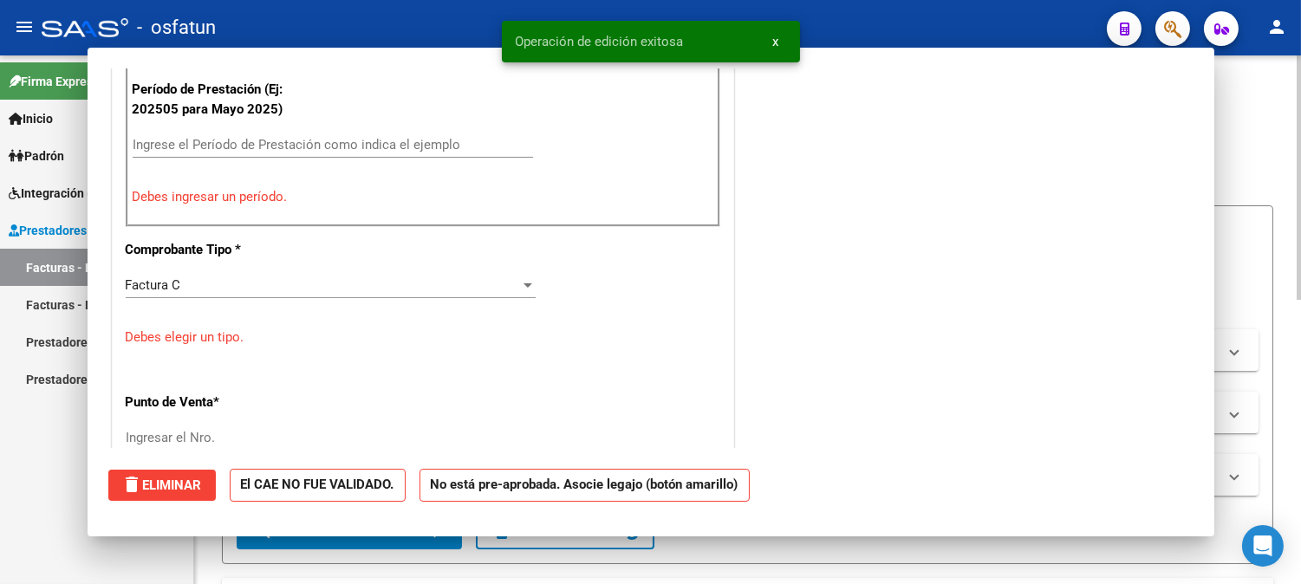
scroll to position [504, 0]
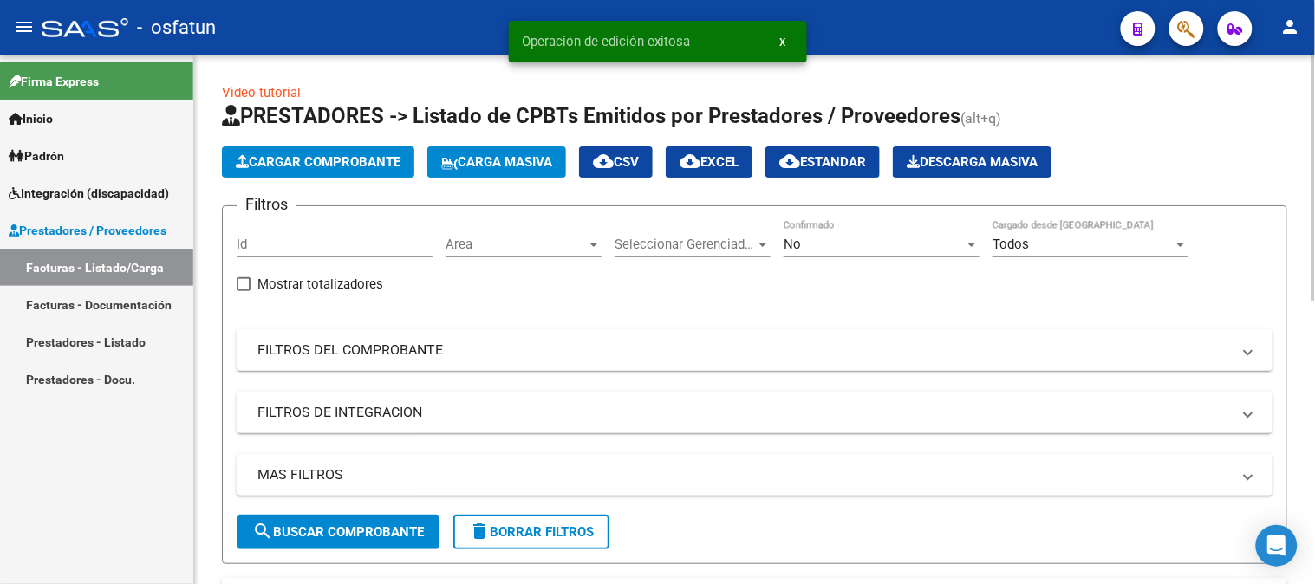
click at [341, 162] on span "Cargar Comprobante" at bounding box center [318, 162] width 165 height 16
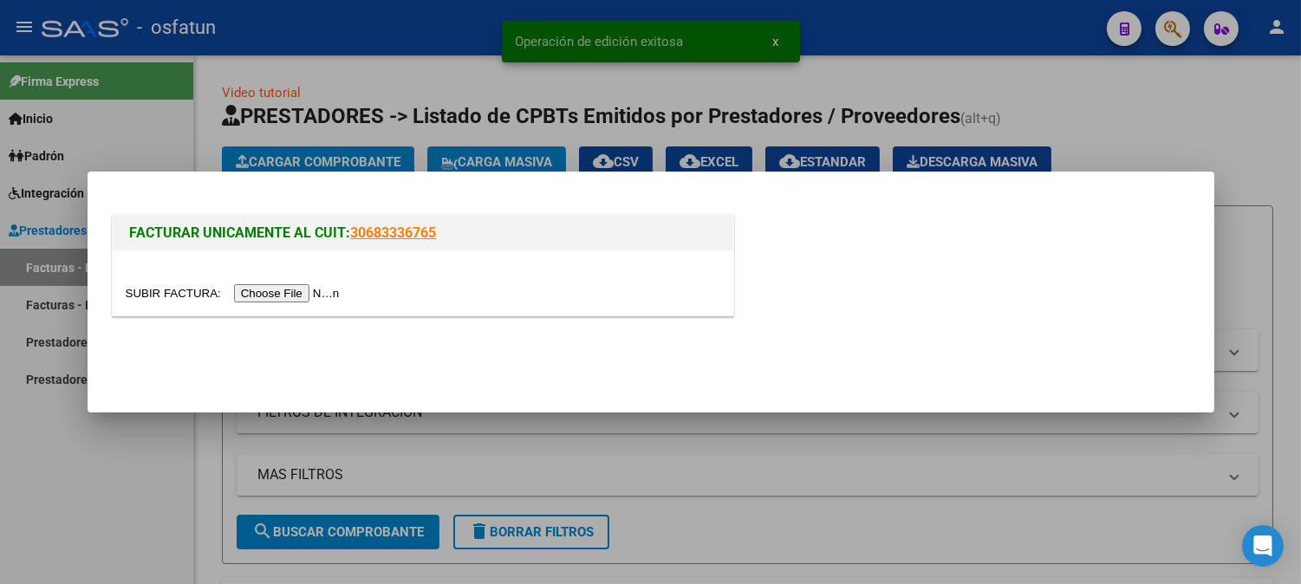
click at [325, 293] on input "file" at bounding box center [235, 293] width 219 height 18
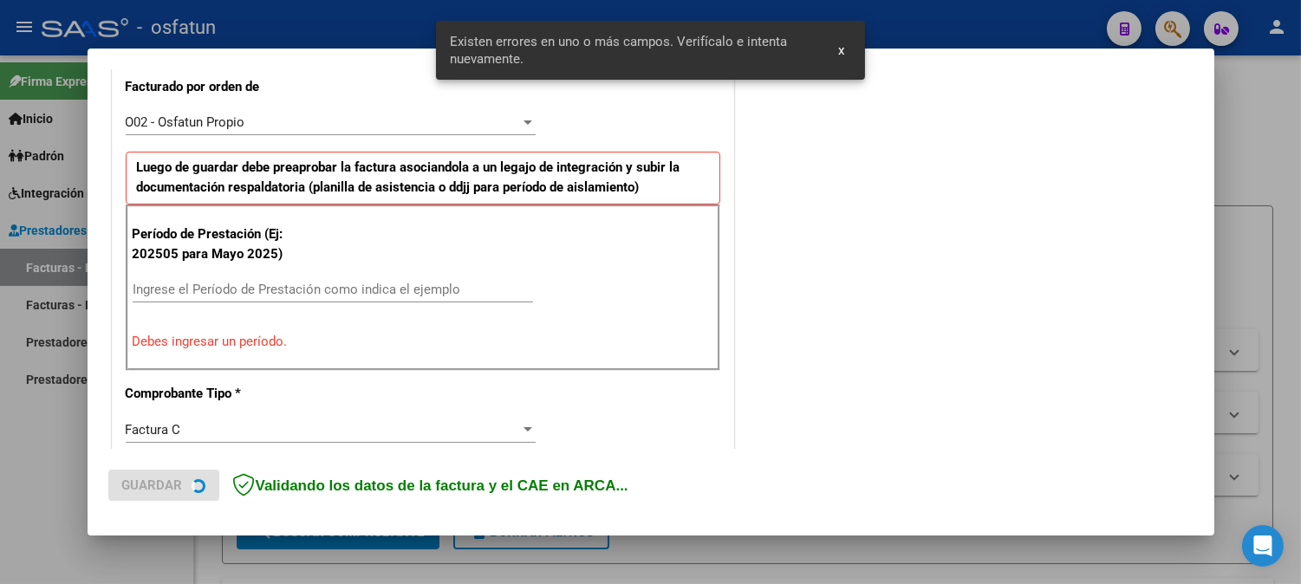
scroll to position [504, 0]
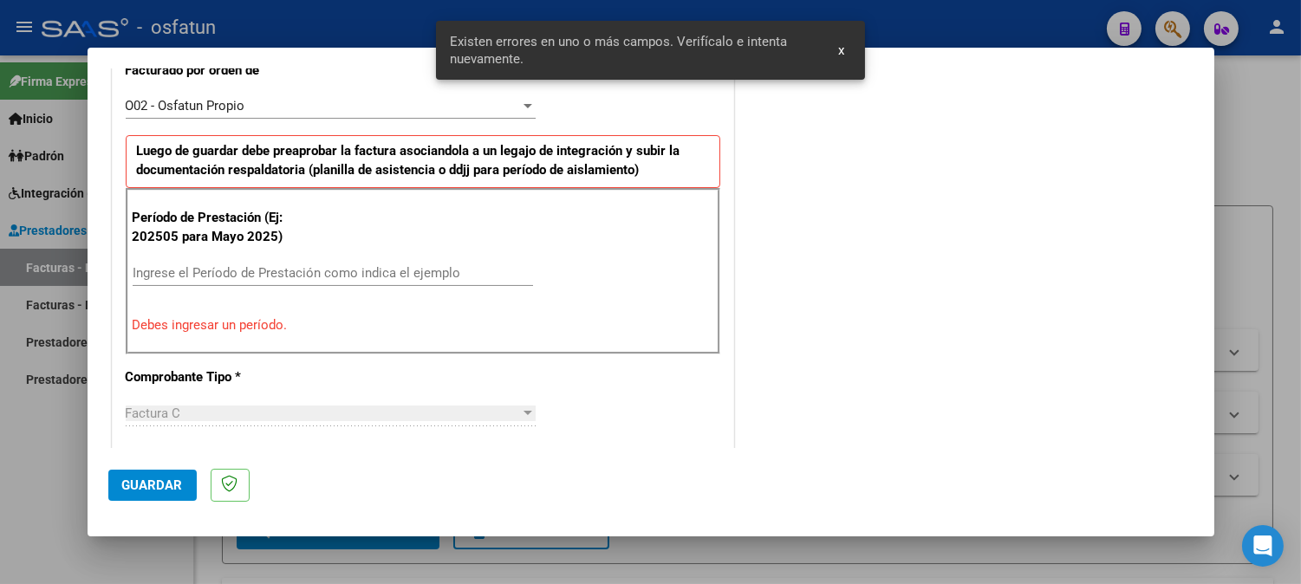
click at [312, 273] on input "Ingrese el Período de Prestación como indica el ejemplo" at bounding box center [333, 273] width 400 height 16
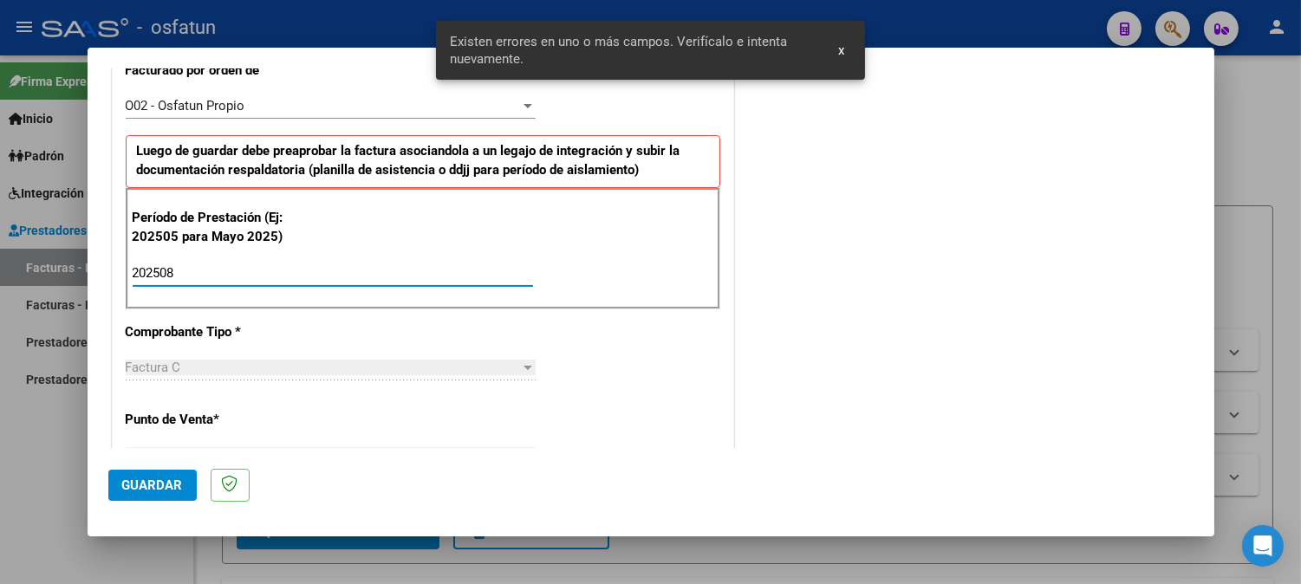
type input "202508"
click at [163, 478] on span "Guardar" at bounding box center [152, 486] width 61 height 16
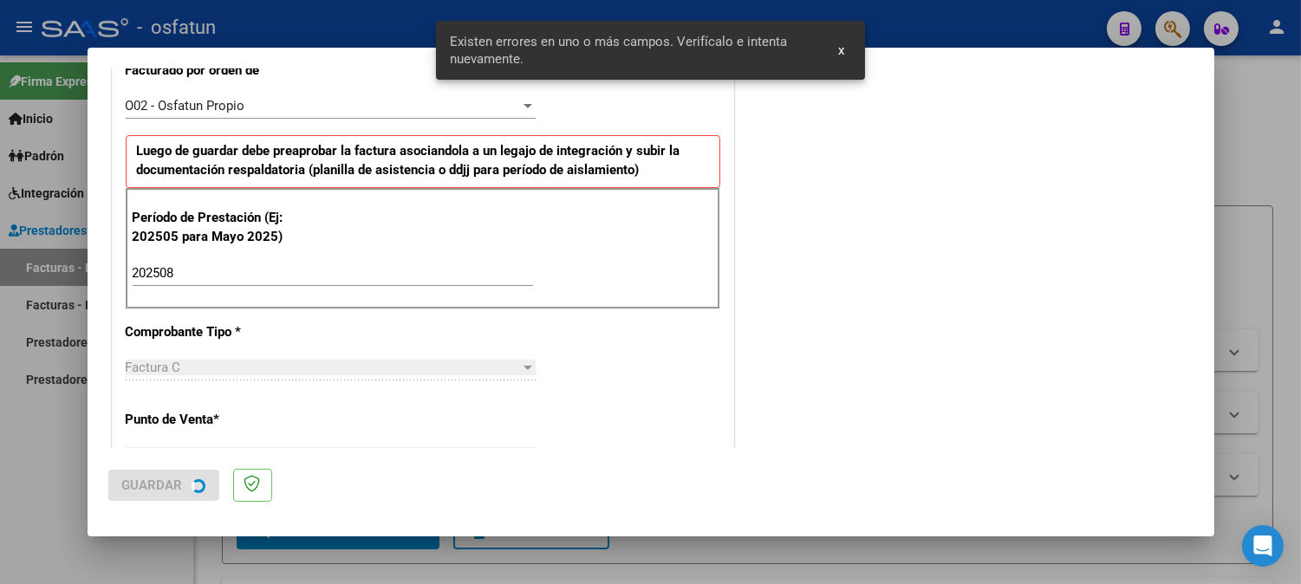
scroll to position [0, 0]
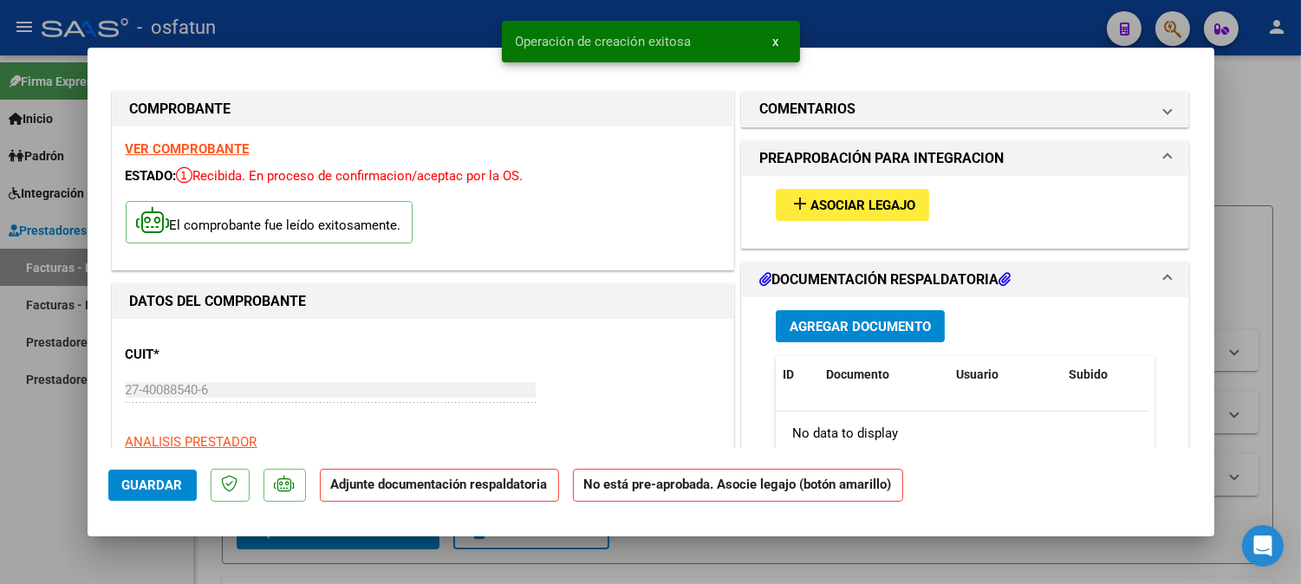
click at [854, 221] on button "add Asociar Legajo" at bounding box center [852, 205] width 153 height 32
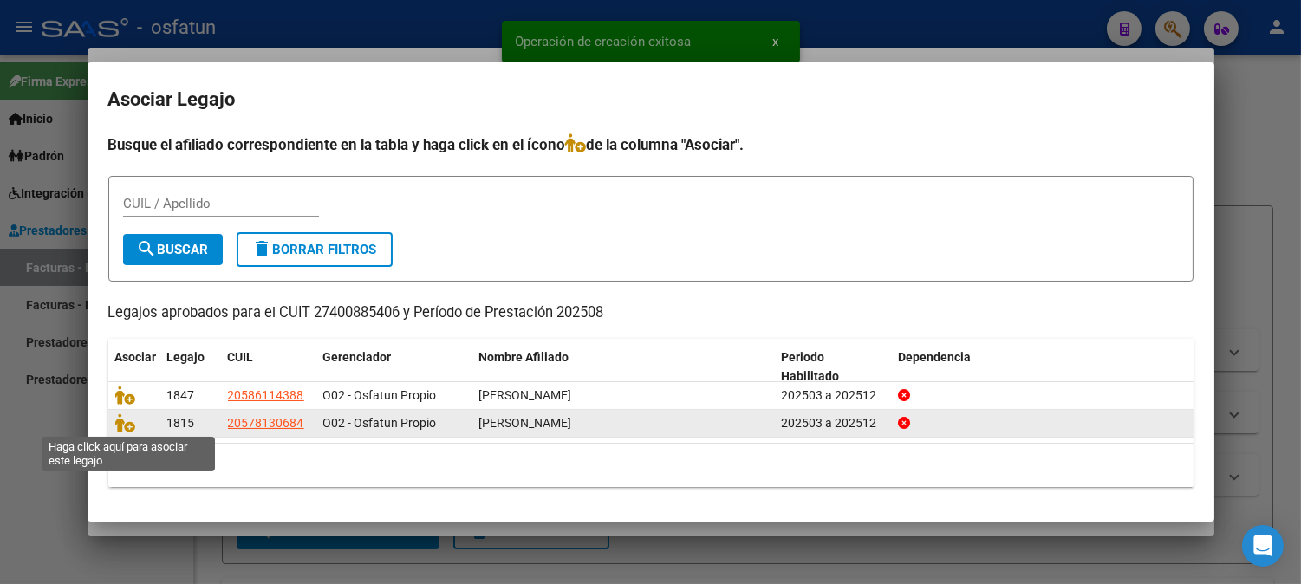
click at [135, 420] on span at bounding box center [128, 423] width 26 height 14
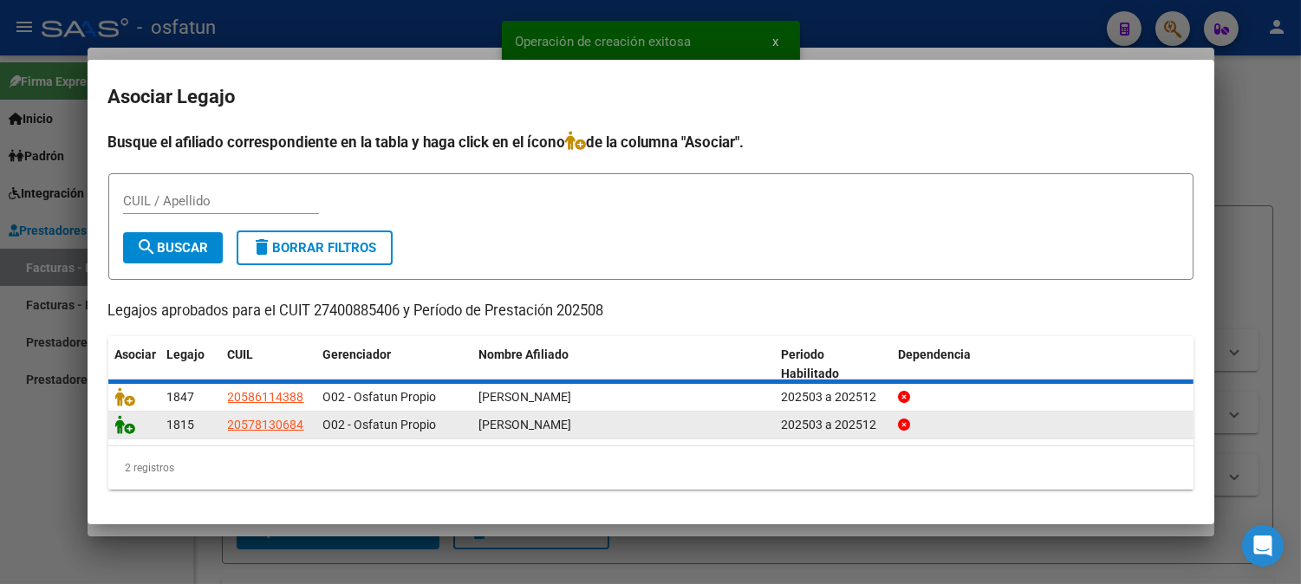
click at [121, 426] on icon at bounding box center [125, 424] width 21 height 19
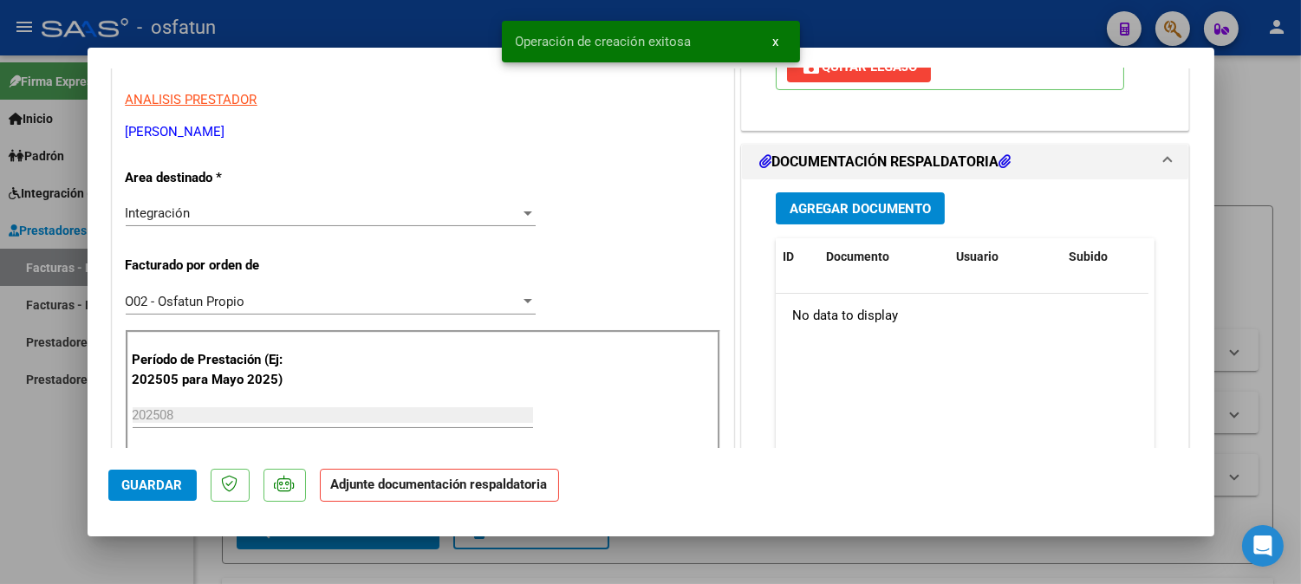
scroll to position [385, 0]
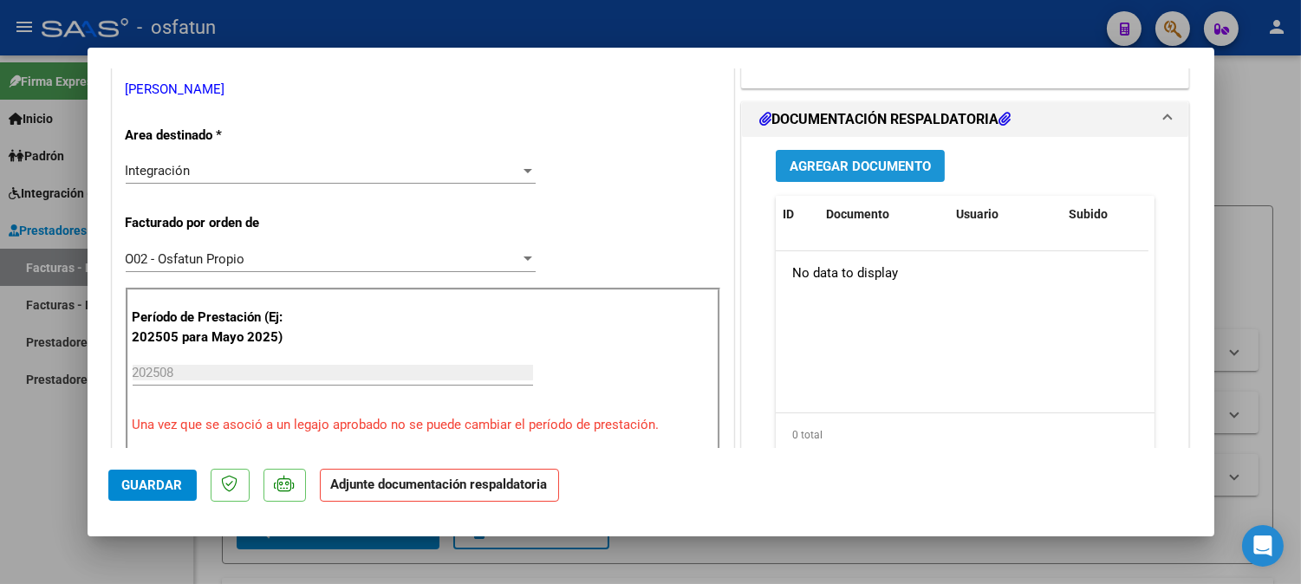
click at [830, 179] on button "Agregar Documento" at bounding box center [860, 166] width 169 height 32
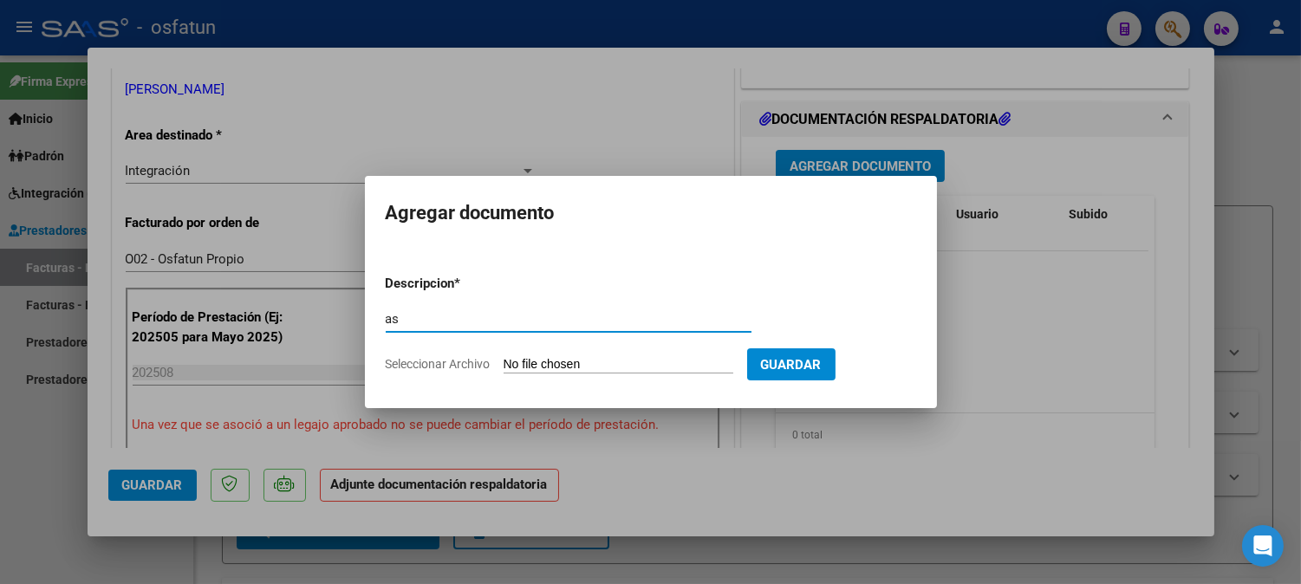
type input "a"
click at [536, 325] on input "ASISTENCIA+AUTORIZ" at bounding box center [569, 319] width 366 height 16
type input "ASISTENCIA+AUTORIZACION"
click at [594, 364] on input "Seleccionar Archivo" at bounding box center [619, 365] width 230 height 16
type input "C:\fakepath\ASIST+AUT MAESTRA.pdf"
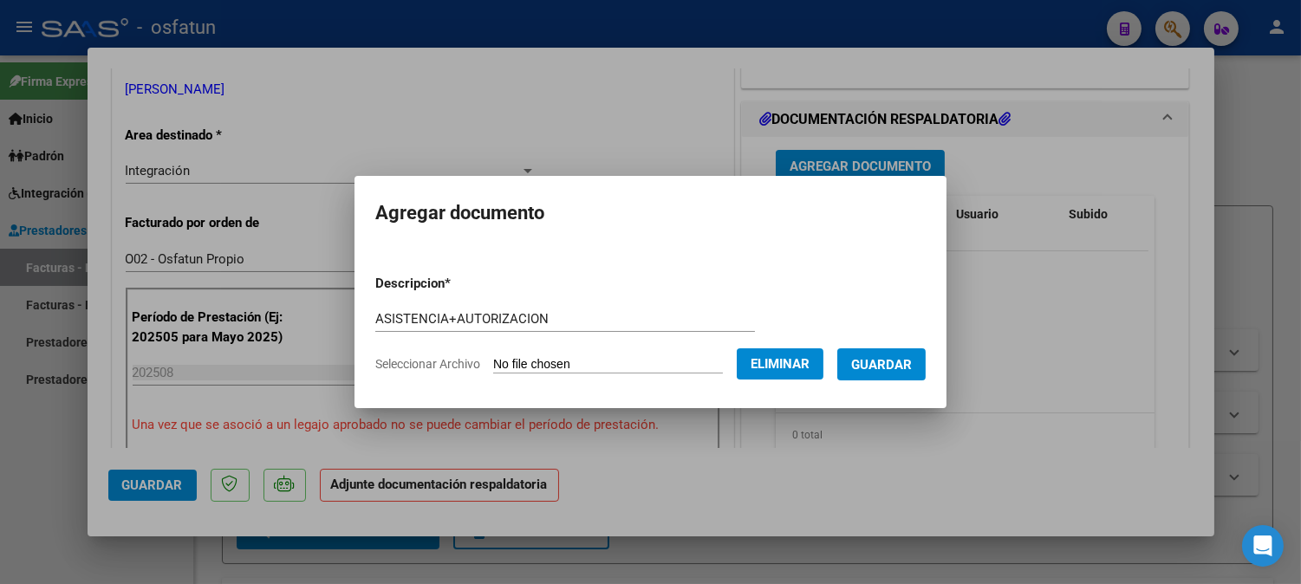
click at [879, 368] on span "Guardar" at bounding box center [881, 365] width 61 height 16
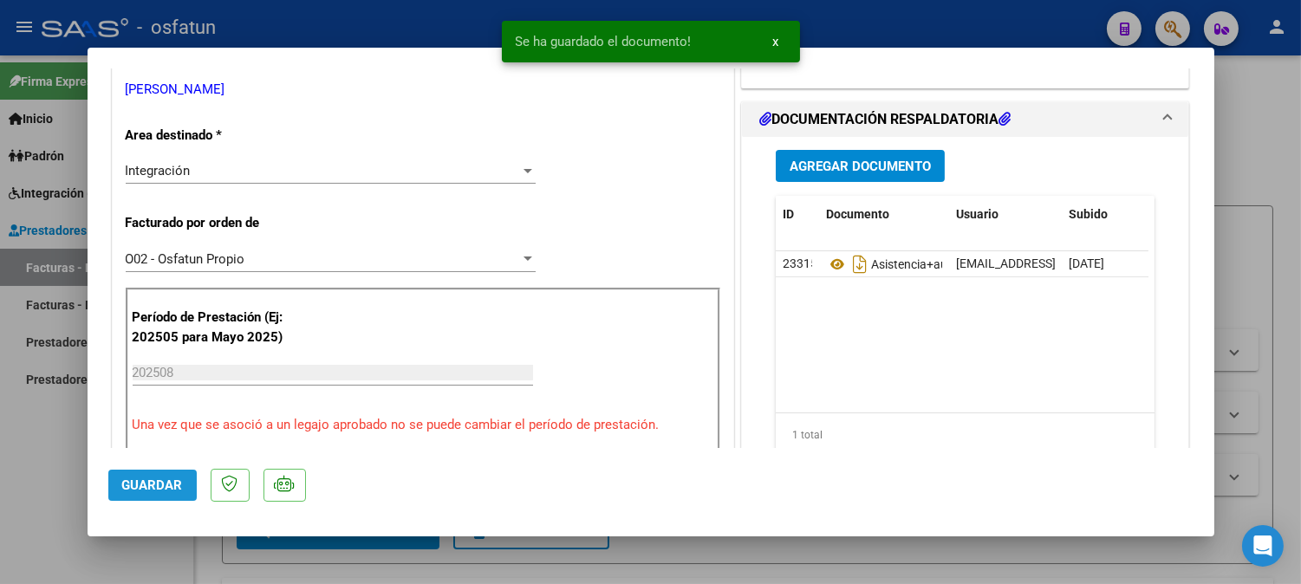
click at [174, 473] on button "Guardar" at bounding box center [152, 485] width 88 height 31
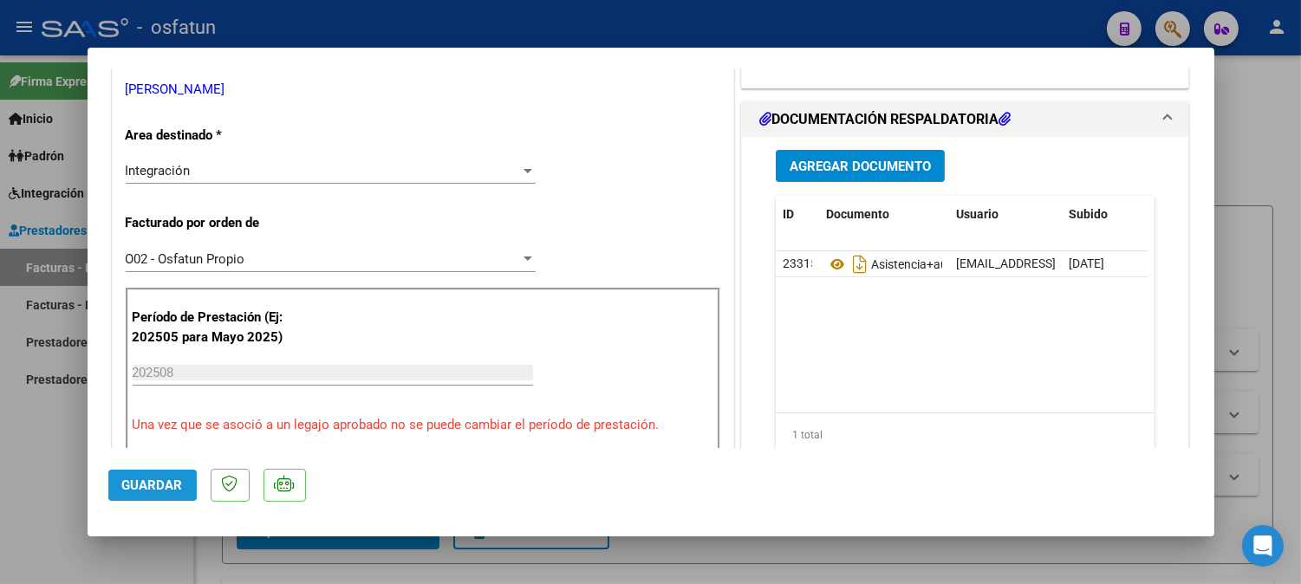
click at [159, 484] on span "Guardar" at bounding box center [152, 486] width 61 height 16
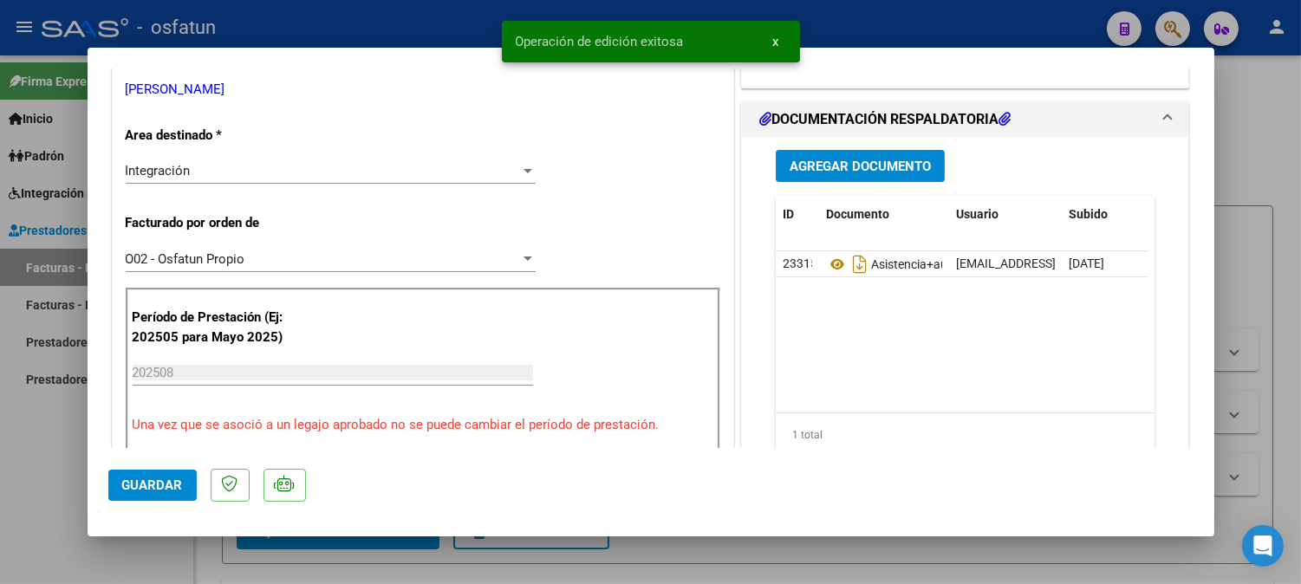
click at [1249, 65] on div at bounding box center [650, 292] width 1301 height 584
type input "$ 0,00"
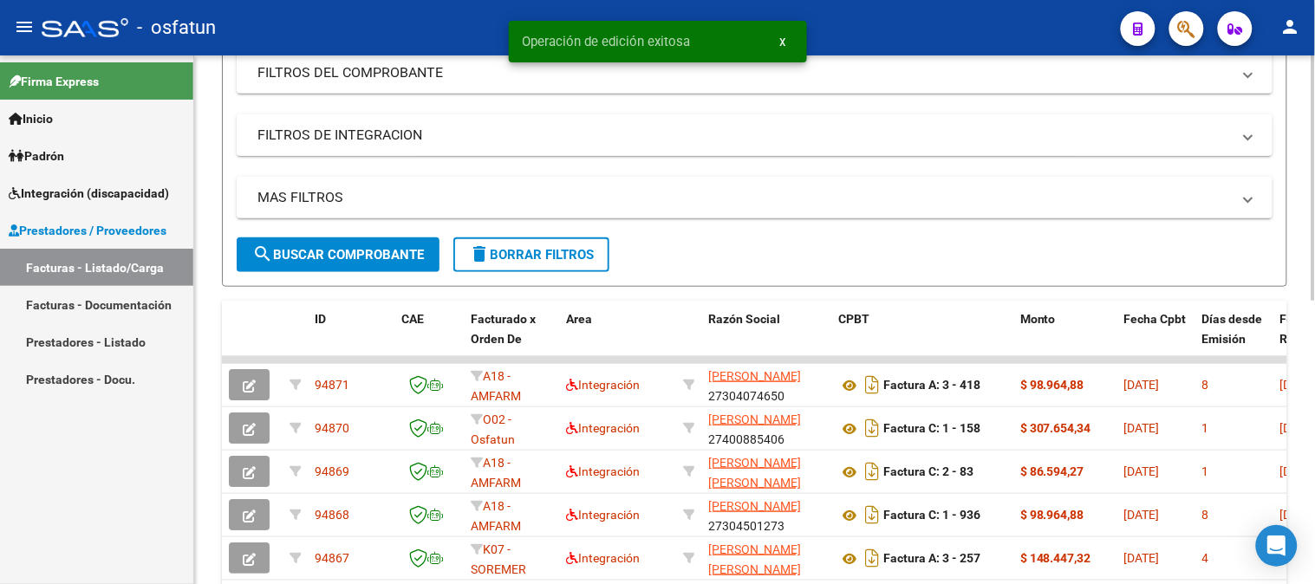
scroll to position [289, 0]
